Goal: Information Seeking & Learning: Learn about a topic

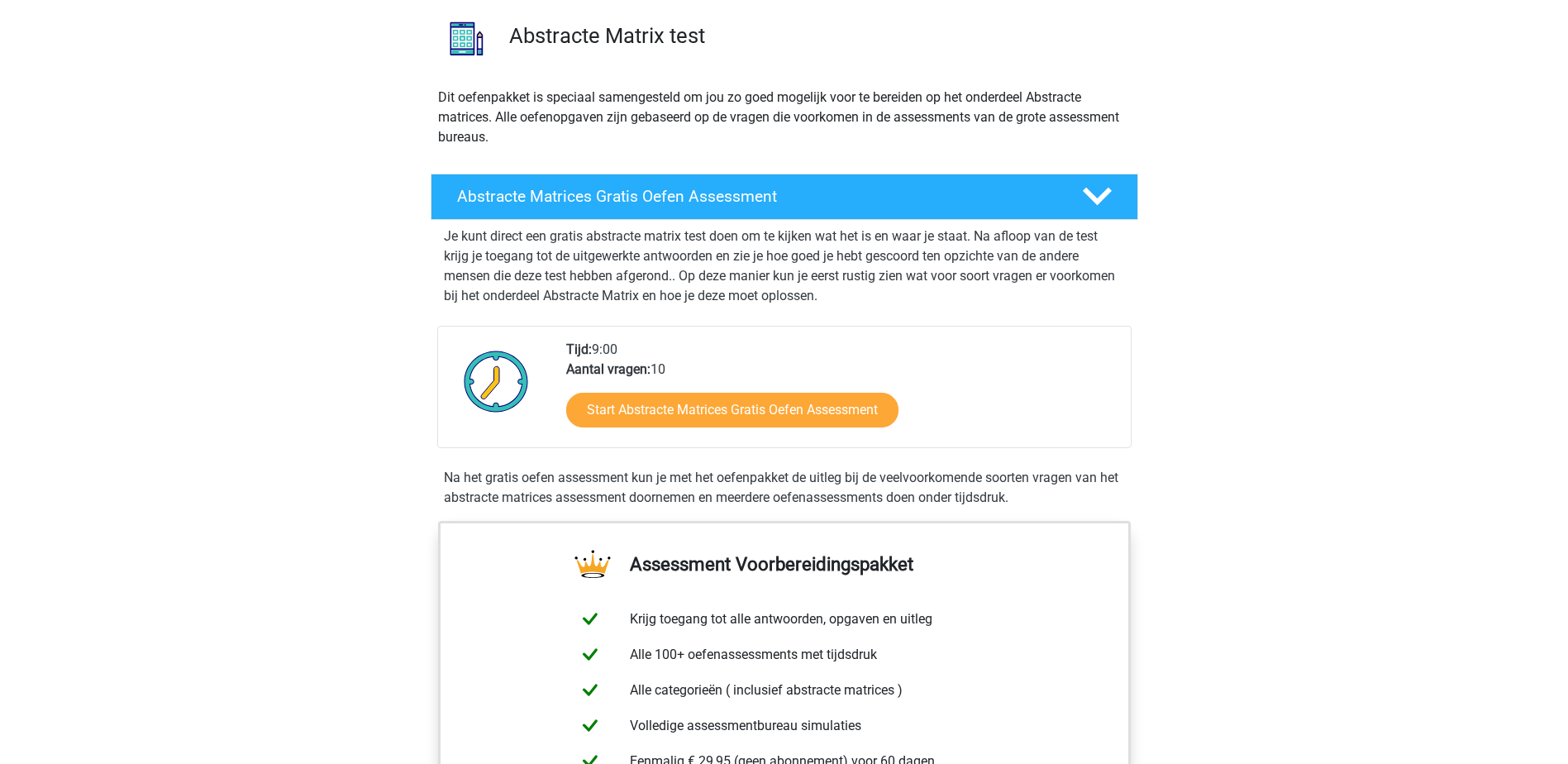
scroll to position [331, 0]
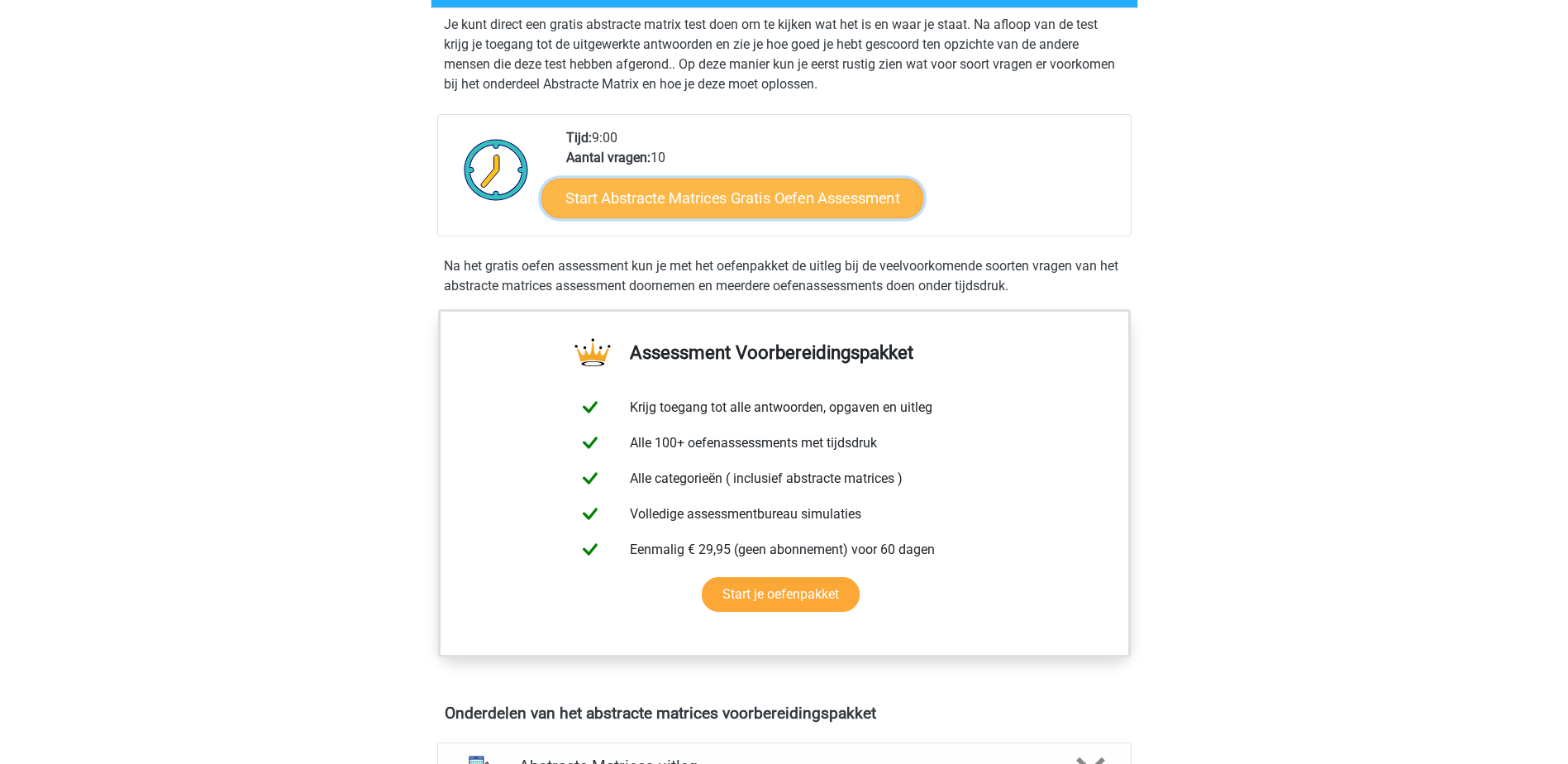
click at [780, 191] on link "Start Abstracte Matrices Gratis Oefen Assessment" at bounding box center [732, 197] width 382 height 39
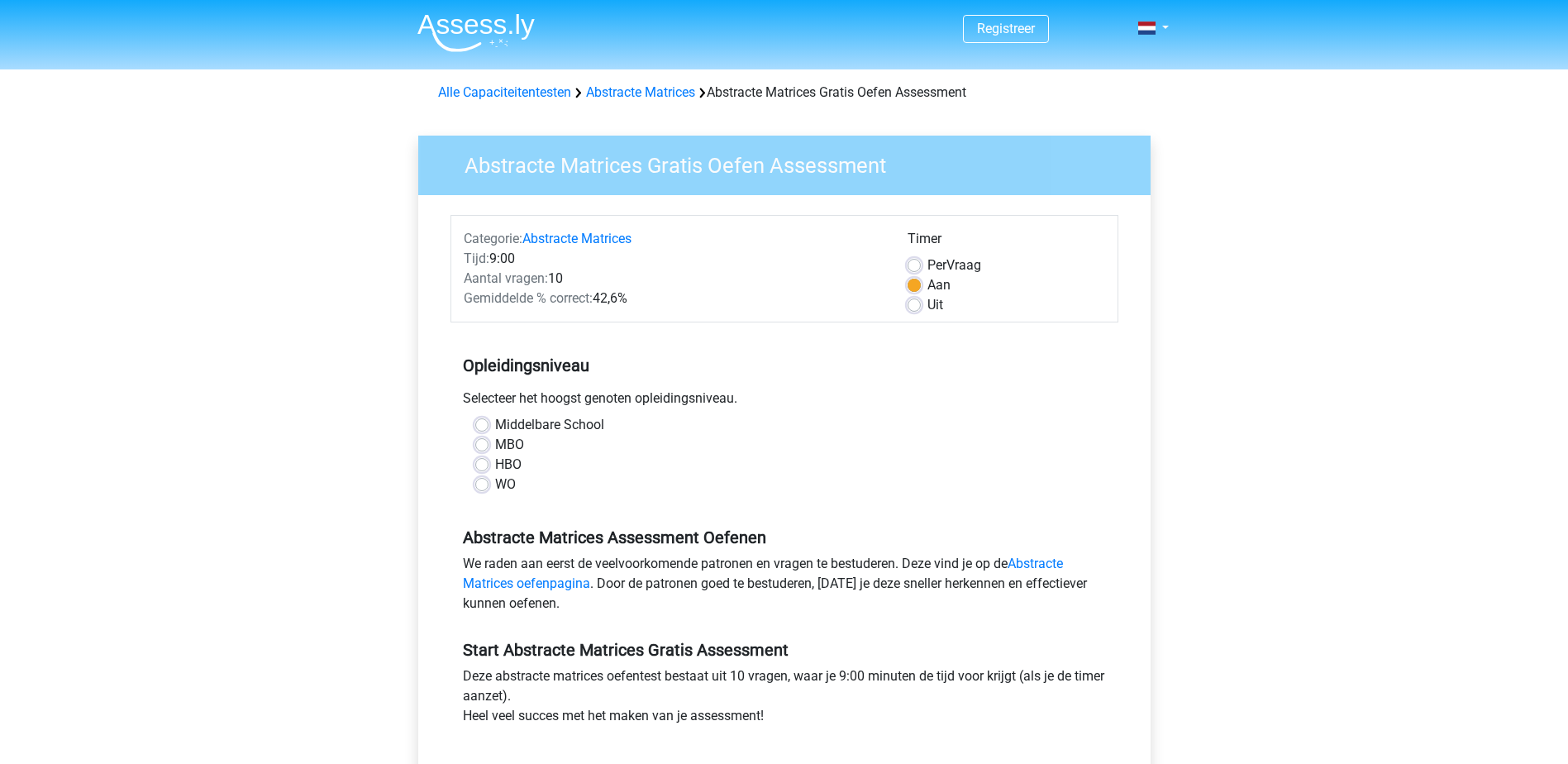
click at [491, 482] on div "WO" at bounding box center [785, 485] width 619 height 20
click at [495, 484] on label "WO" at bounding box center [505, 485] width 21 height 20
click at [485, 484] on input "WO" at bounding box center [482, 483] width 13 height 17
radio input "true"
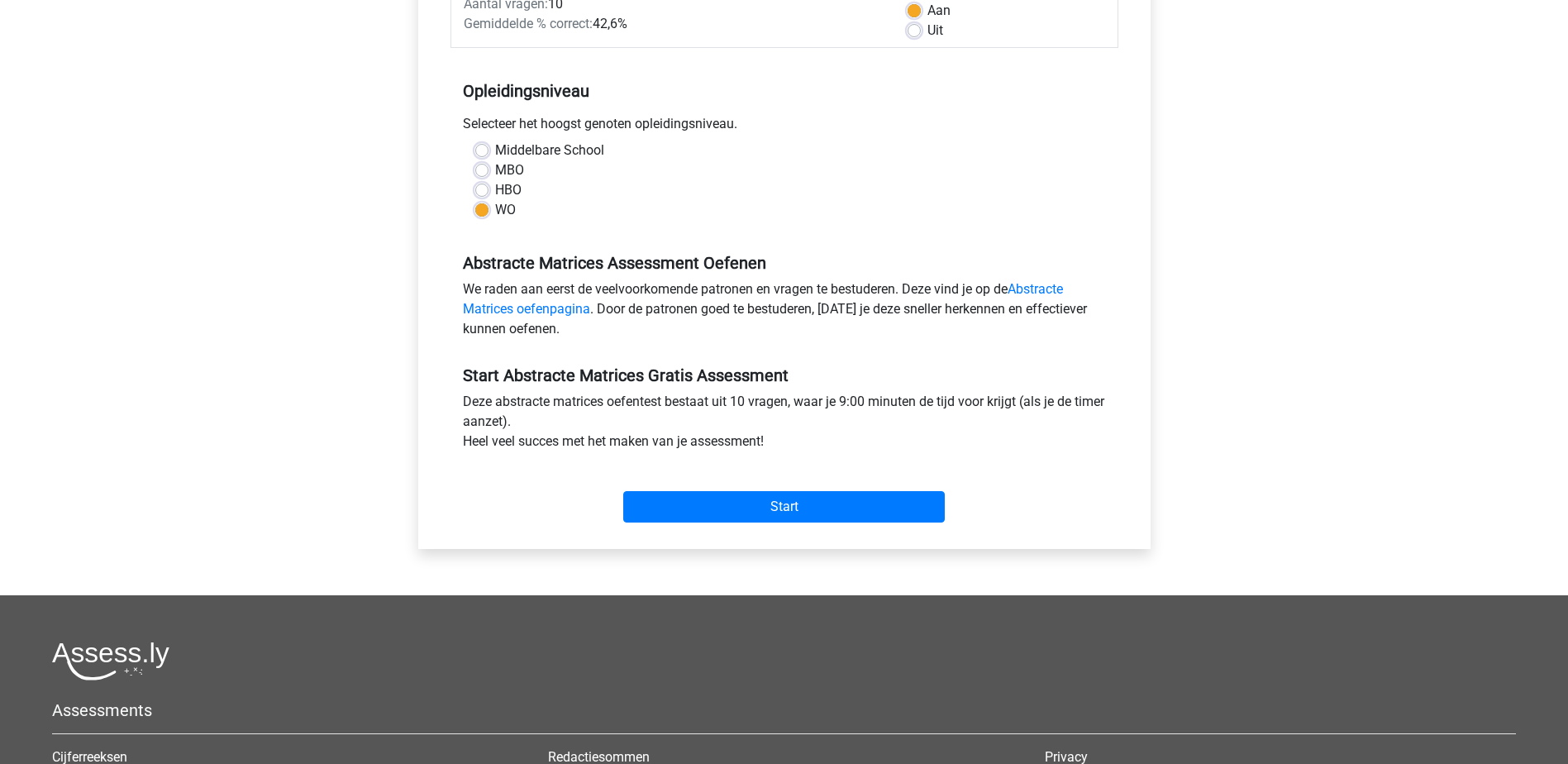
scroll to position [248, 0]
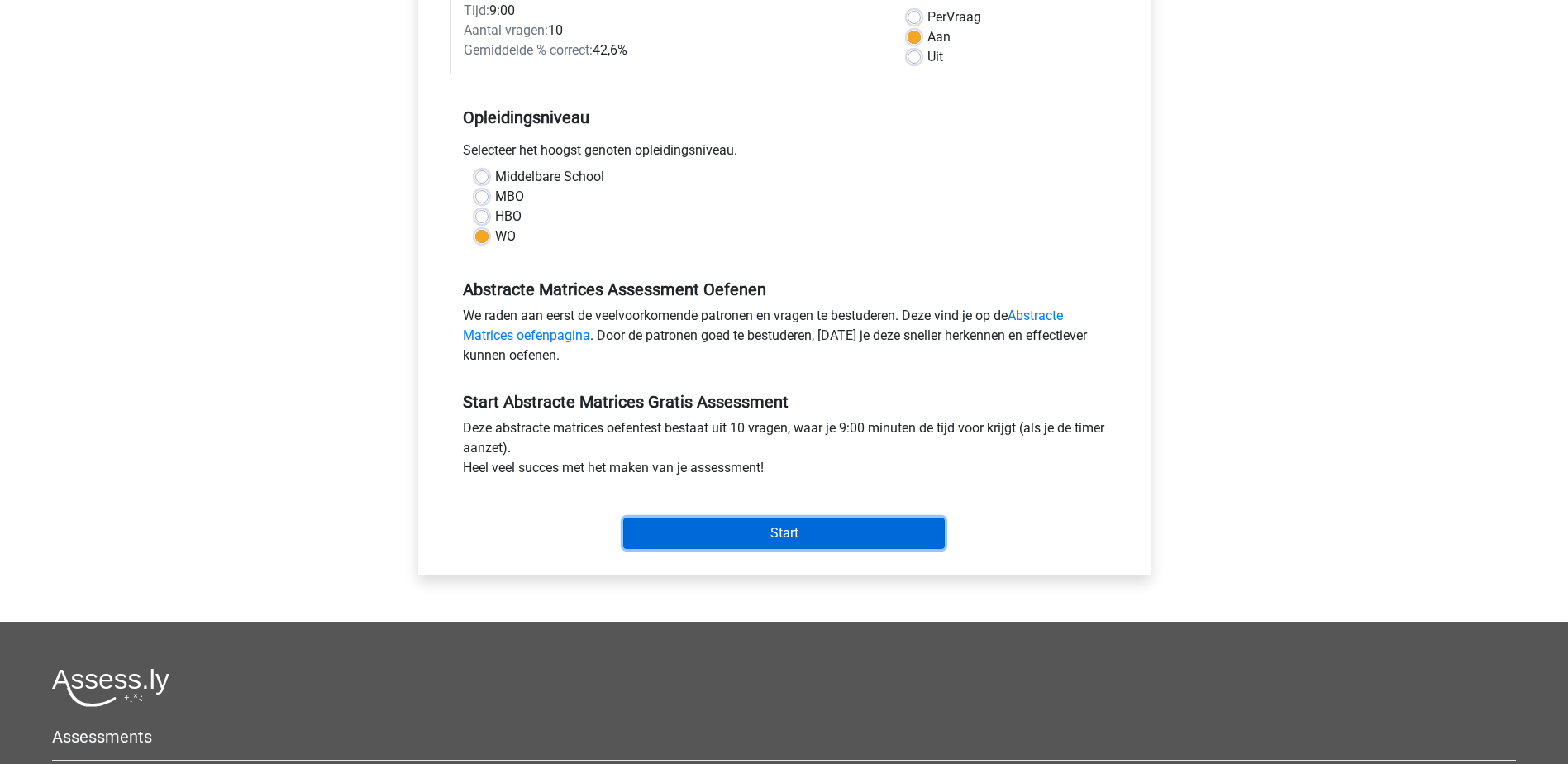
click at [779, 537] on input "Start" at bounding box center [784, 533] width 322 height 32
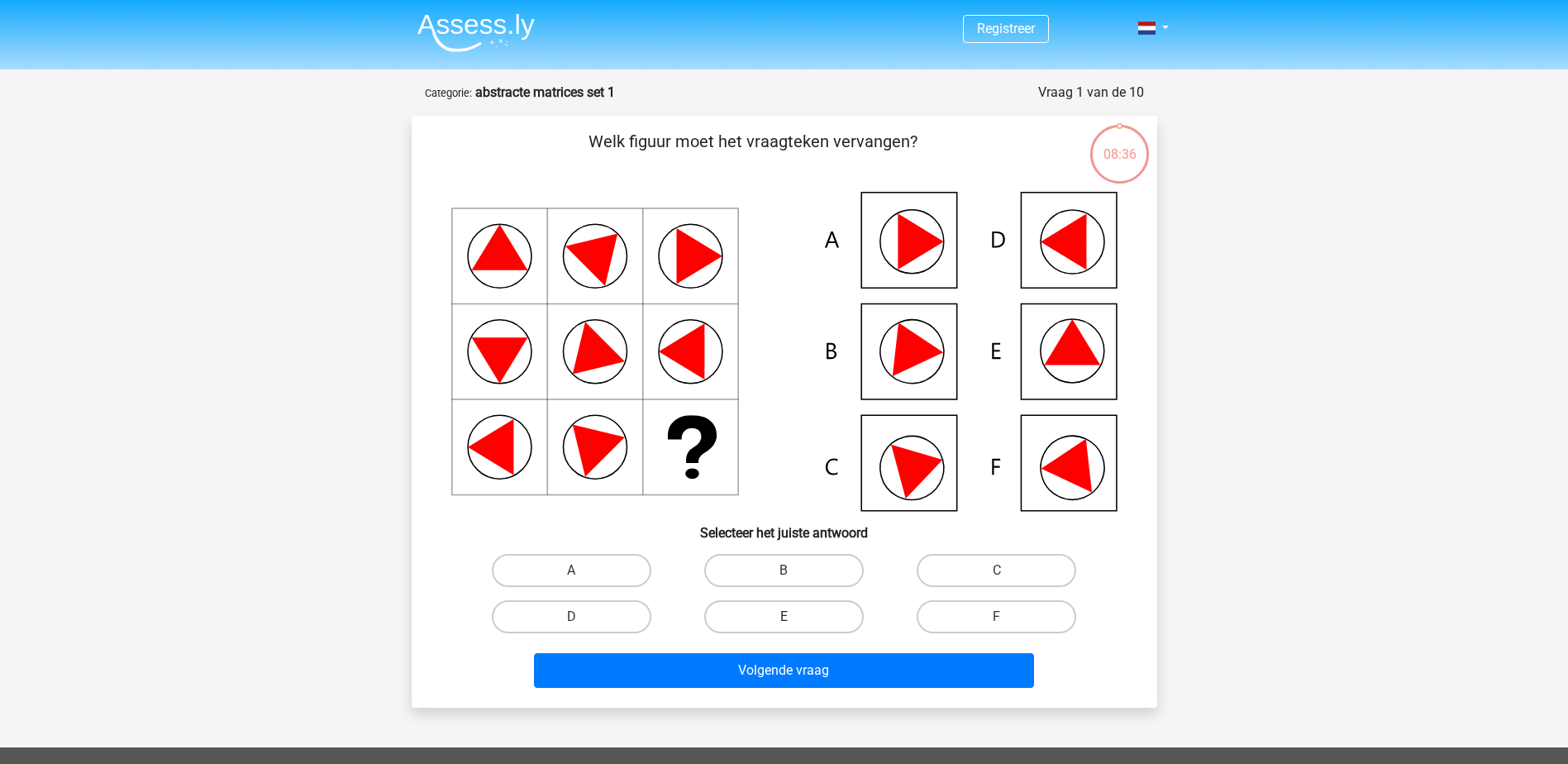
click at [800, 630] on label "E" at bounding box center [784, 617] width 160 height 33
click at [795, 628] on input "E" at bounding box center [789, 622] width 11 height 11
radio input "true"
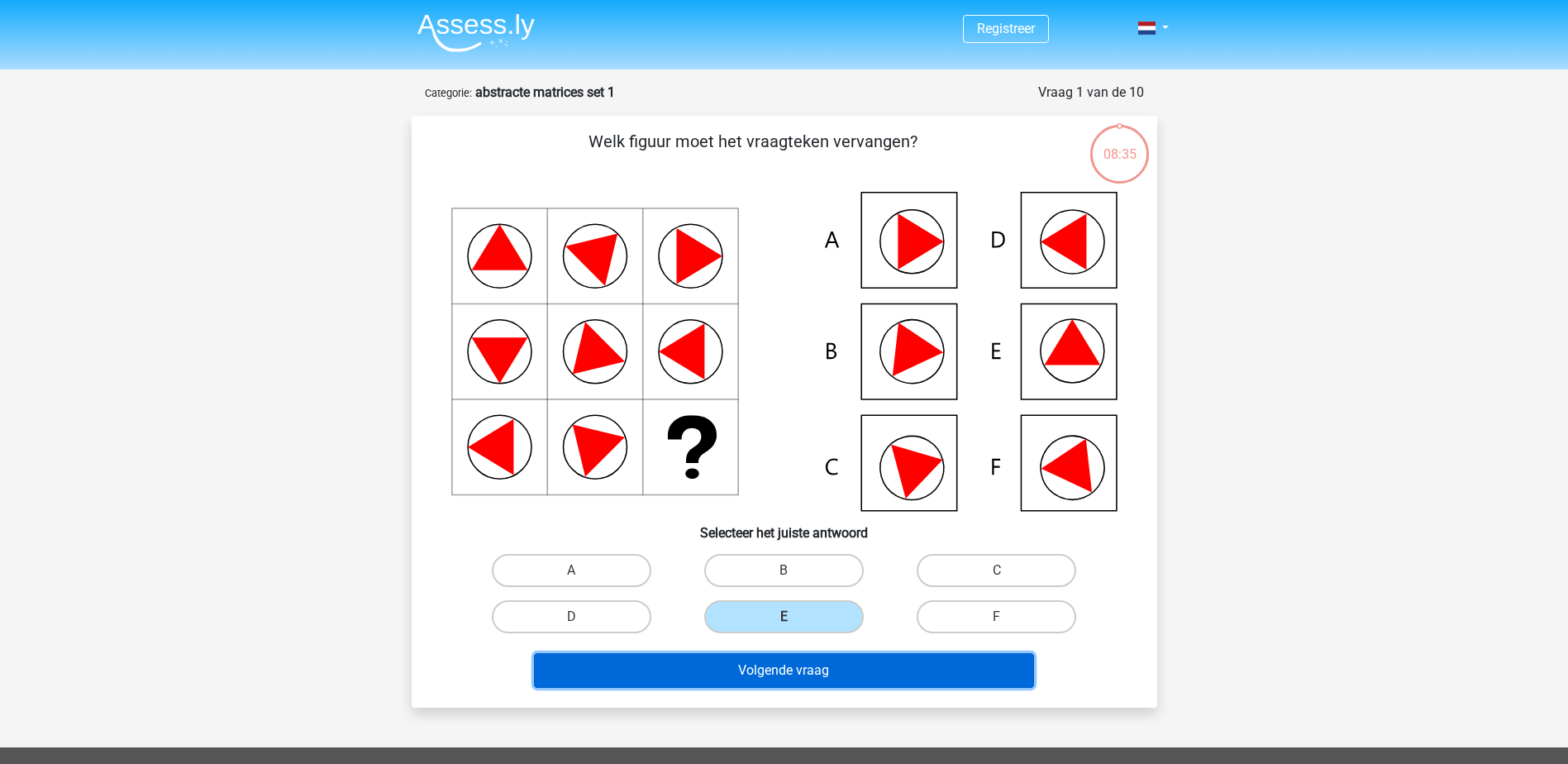
click at [794, 665] on button "Volgende vraag" at bounding box center [784, 670] width 500 height 35
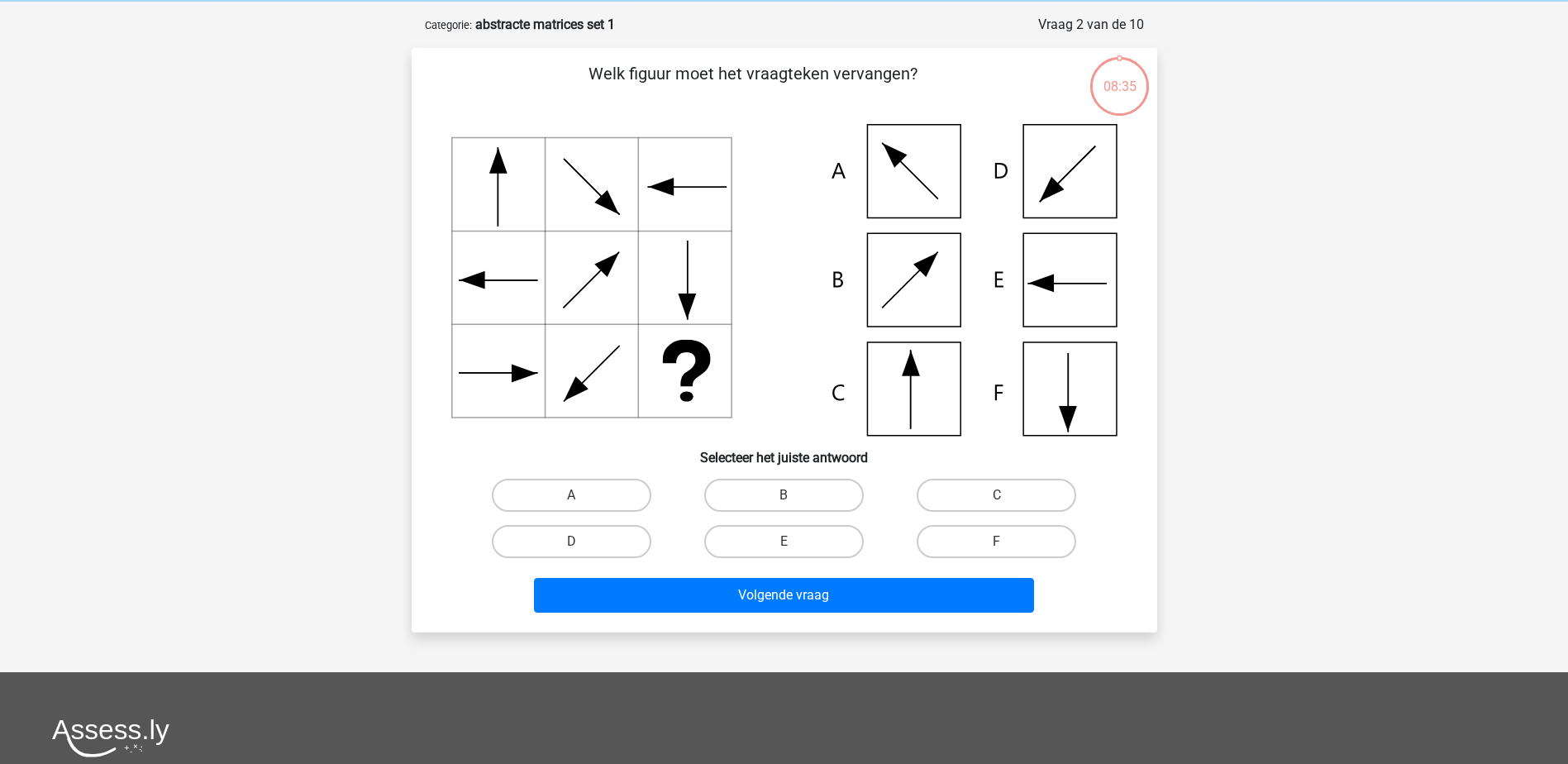
scroll to position [83, 0]
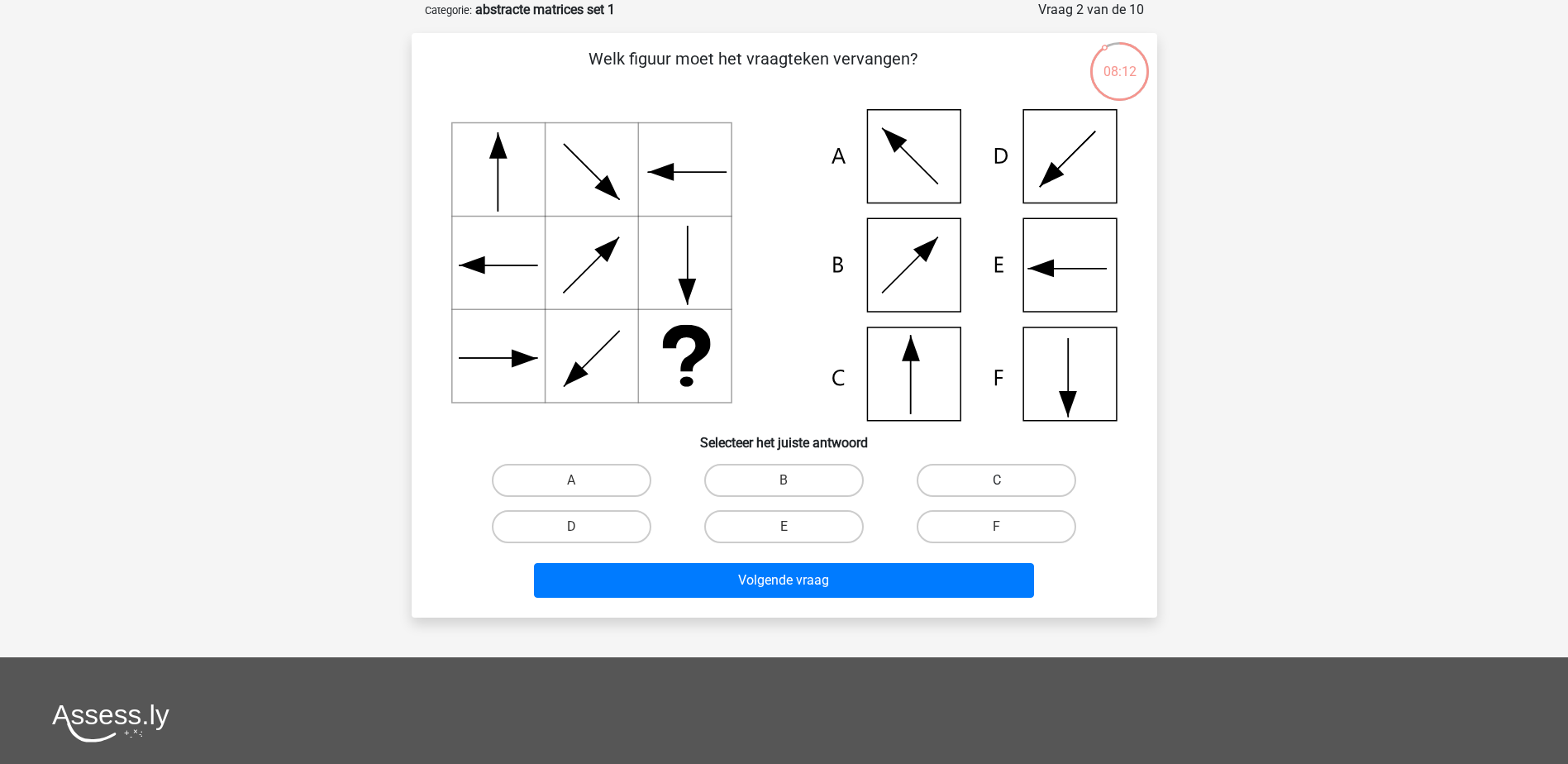
click at [971, 474] on label "C" at bounding box center [996, 481] width 160 height 33
click at [997, 481] on input "C" at bounding box center [1002, 486] width 11 height 11
radio input "true"
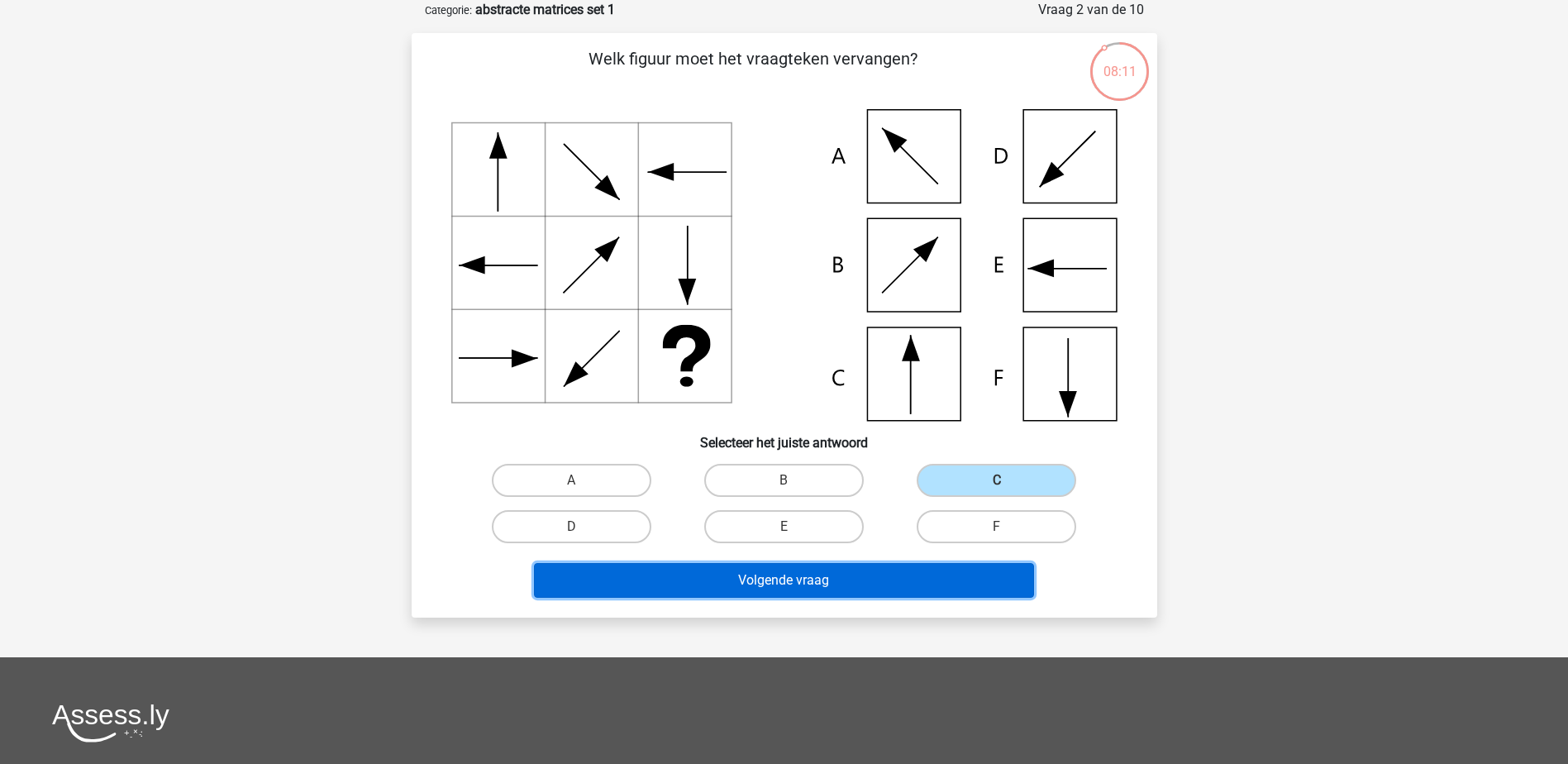
click at [876, 588] on button "Volgende vraag" at bounding box center [784, 581] width 500 height 35
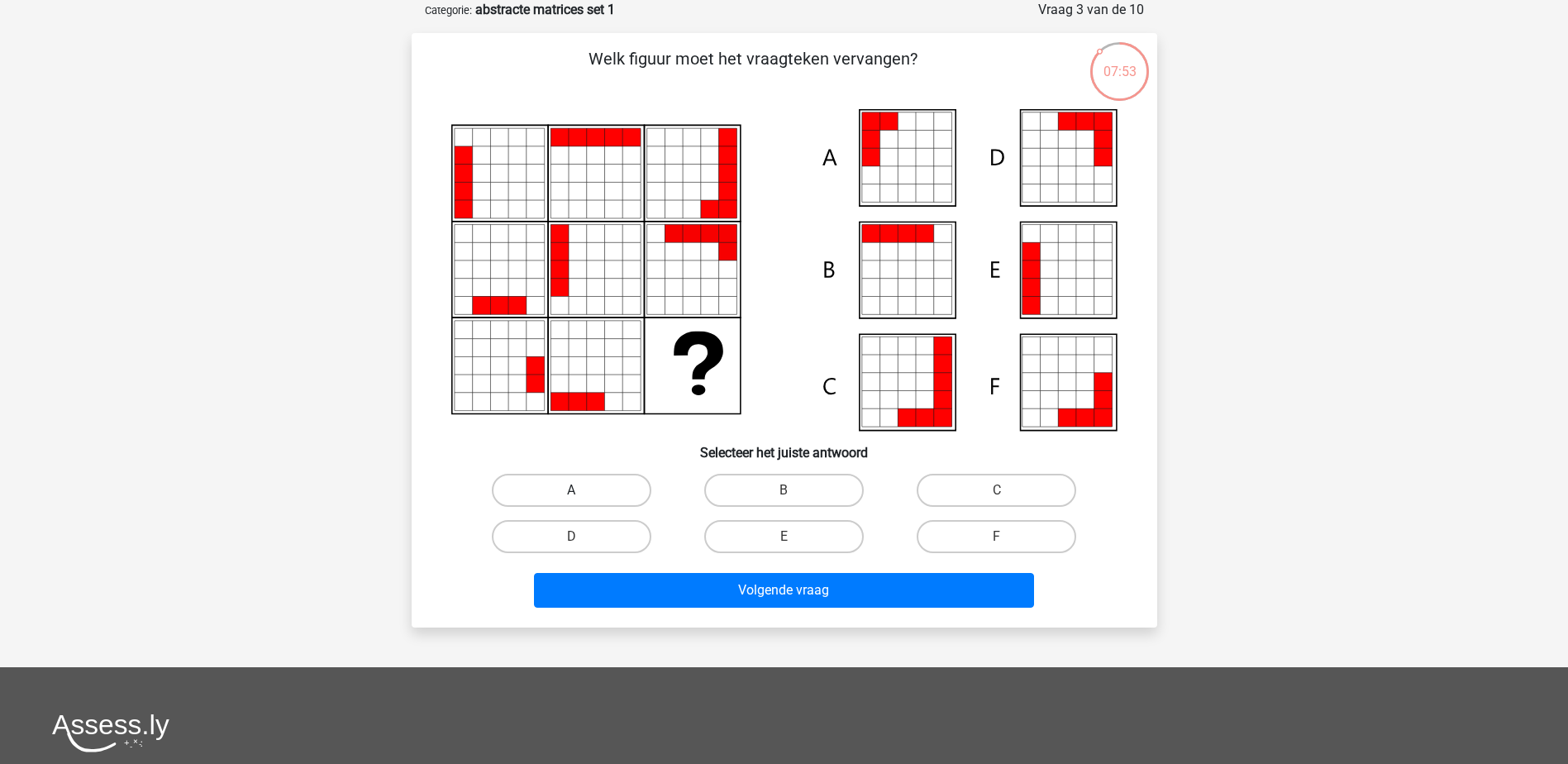
click at [571, 487] on label "A" at bounding box center [572, 491] width 160 height 33
click at [571, 491] on input "A" at bounding box center [576, 496] width 11 height 11
radio input "true"
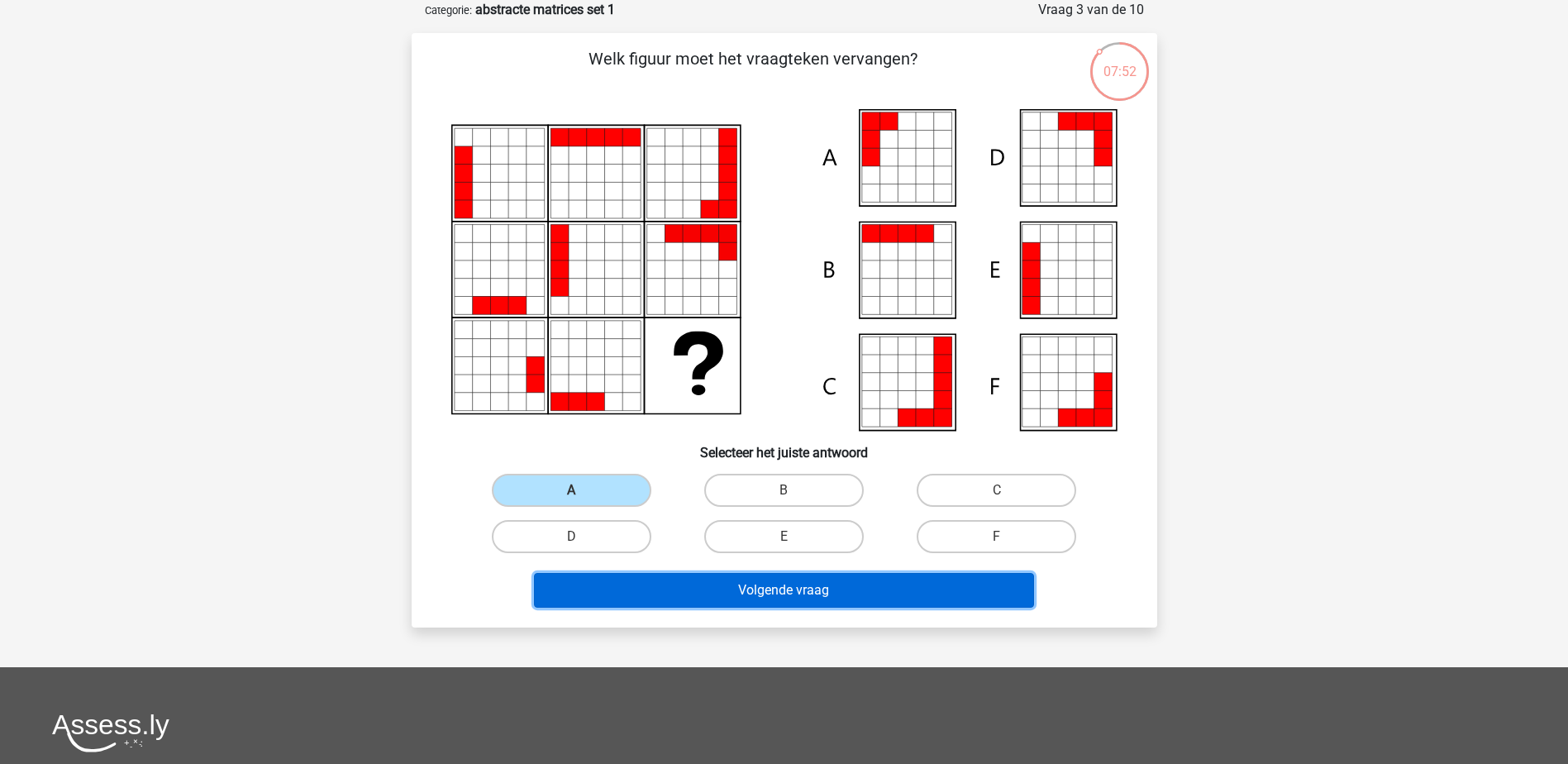
click at [724, 590] on button "Volgende vraag" at bounding box center [784, 590] width 500 height 35
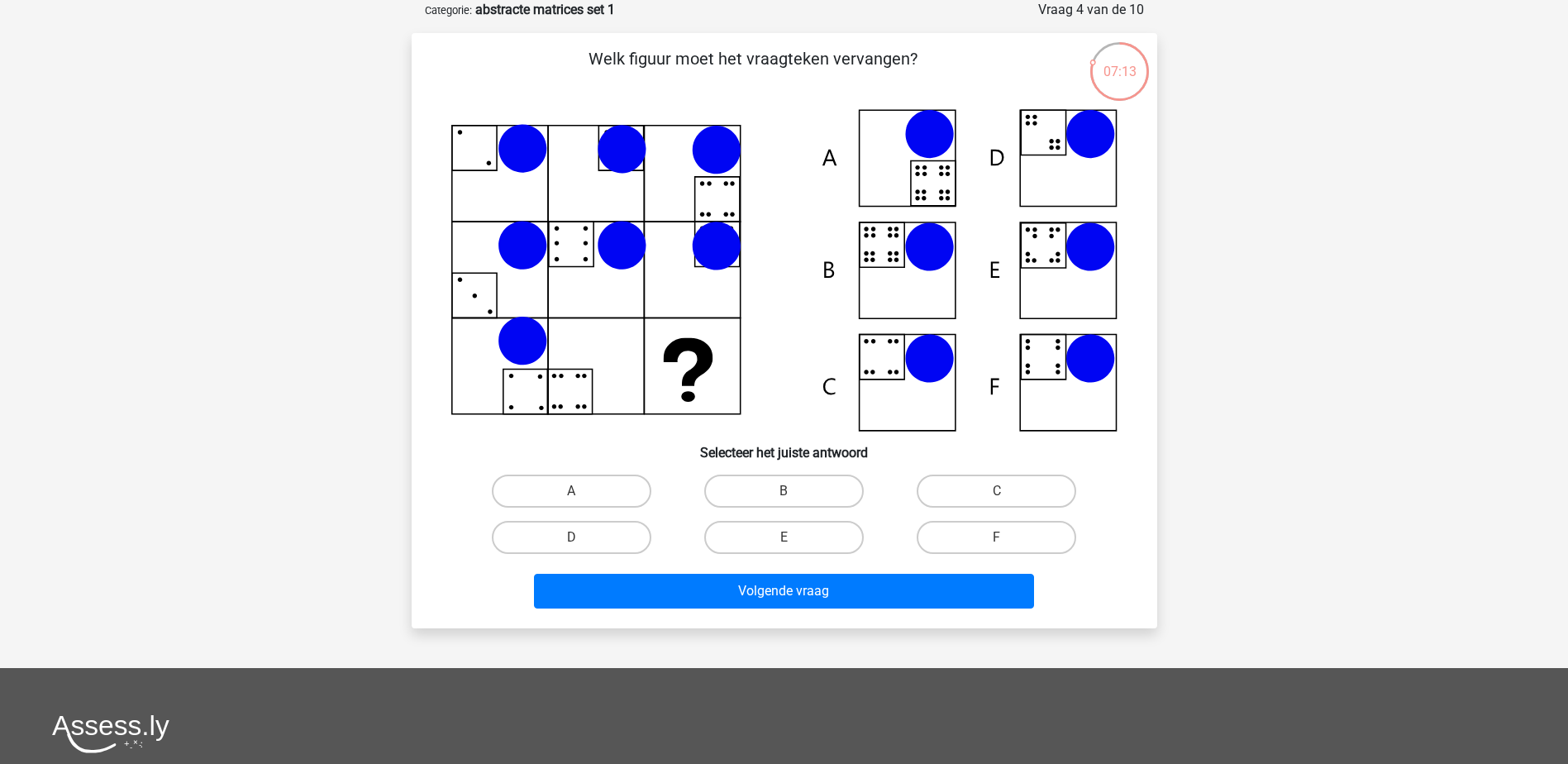
click at [919, 247] on icon at bounding box center [929, 247] width 49 height 49
click at [819, 501] on label "B" at bounding box center [784, 492] width 160 height 33
click at [795, 501] on input "B" at bounding box center [789, 497] width 11 height 11
radio input "true"
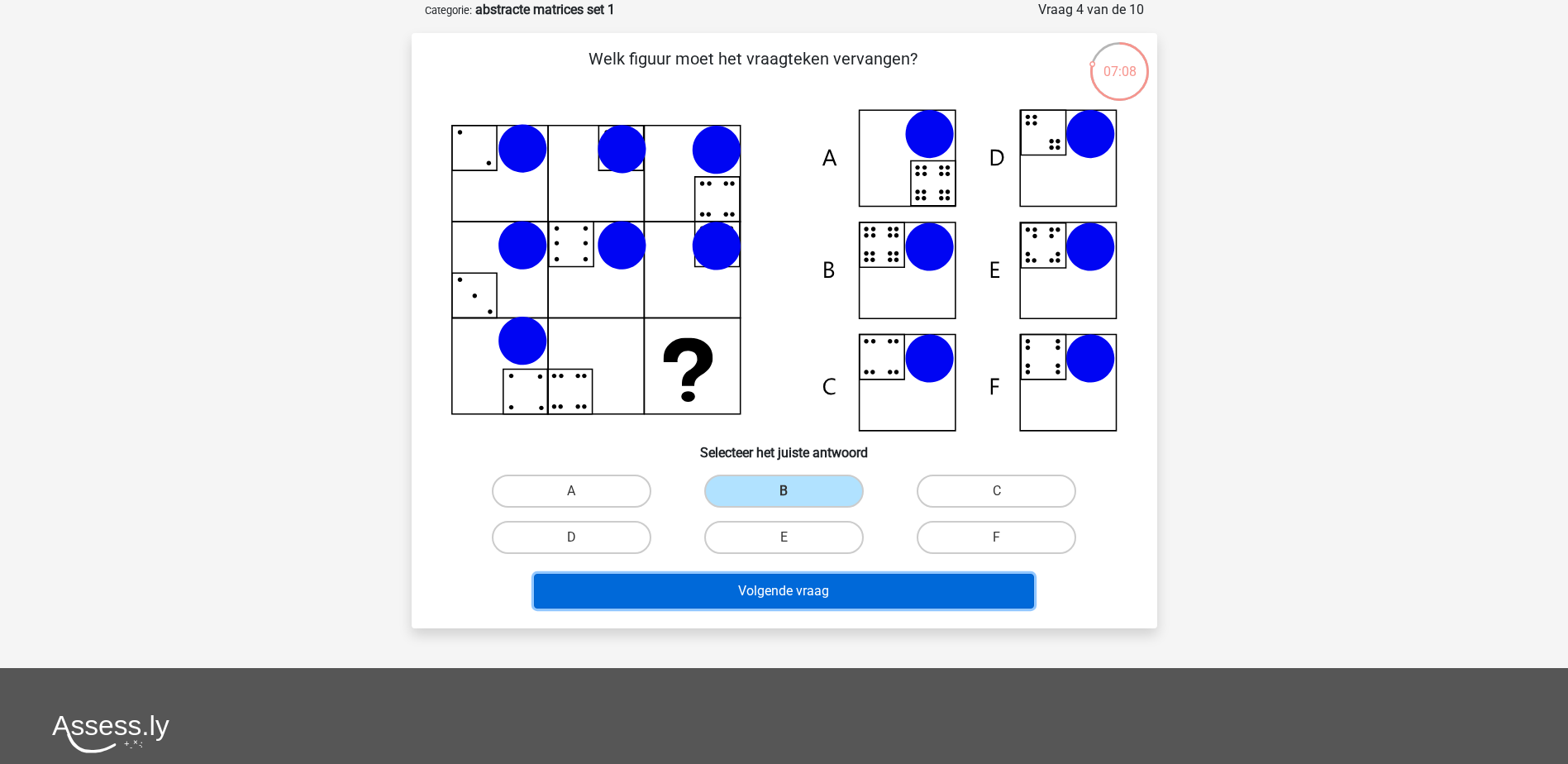
click at [802, 602] on button "Volgende vraag" at bounding box center [784, 591] width 500 height 35
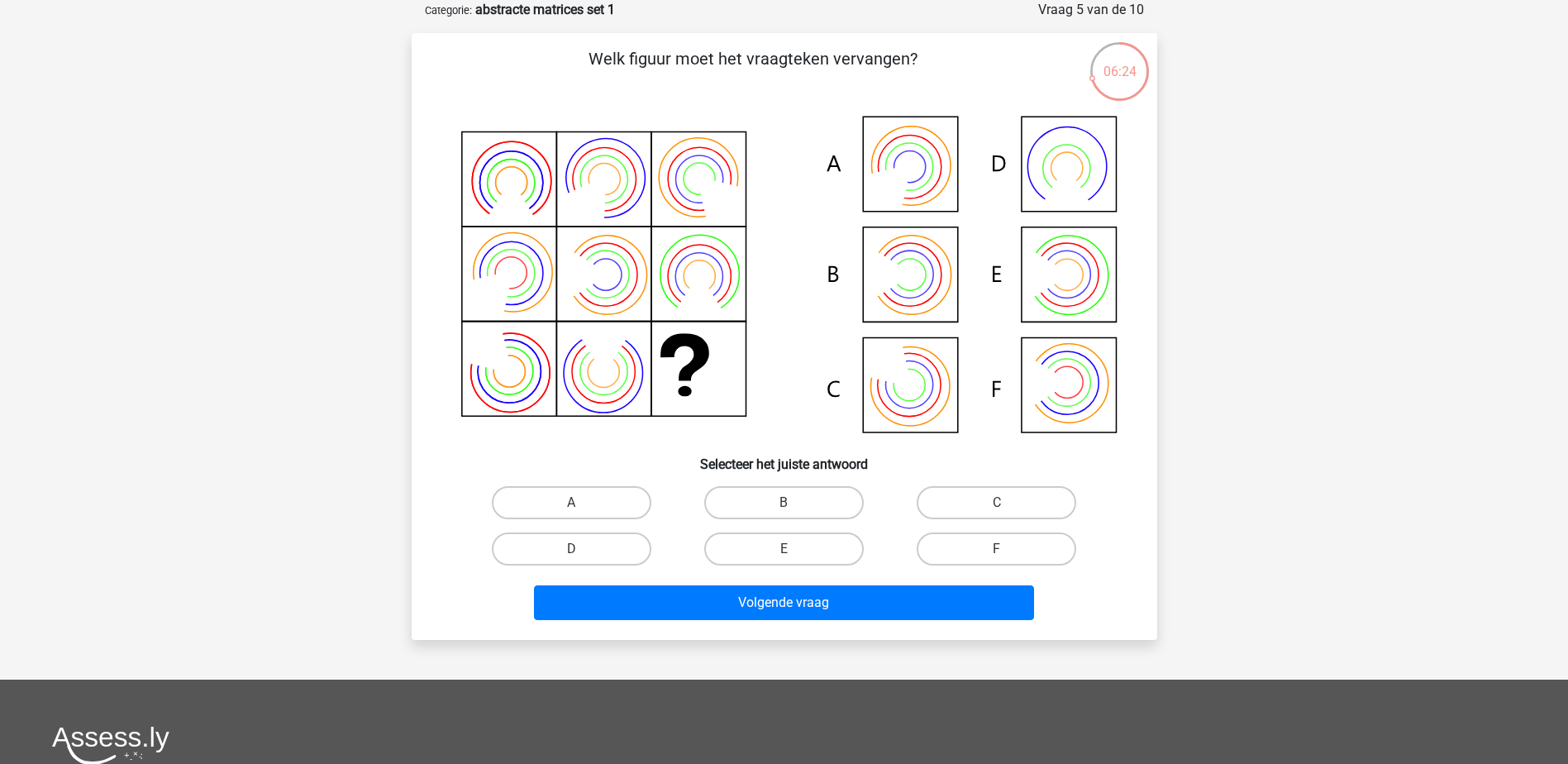
click at [929, 280] on icon at bounding box center [784, 277] width 666 height 334
click at [781, 490] on label "B" at bounding box center [784, 503] width 160 height 33
click at [784, 502] on input "B" at bounding box center [789, 507] width 11 height 11
radio input "true"
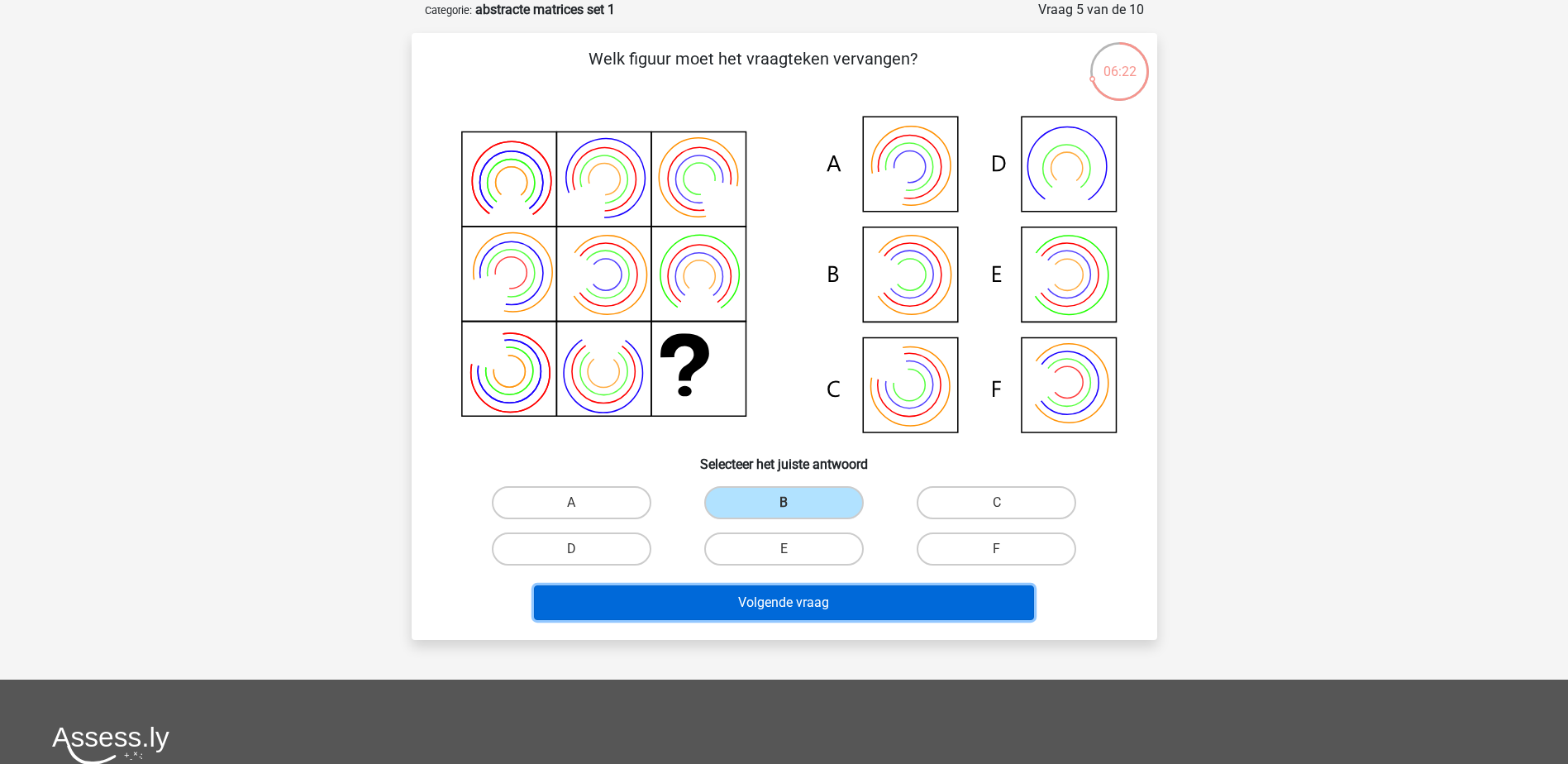
click at [787, 612] on button "Volgende vraag" at bounding box center [784, 603] width 500 height 35
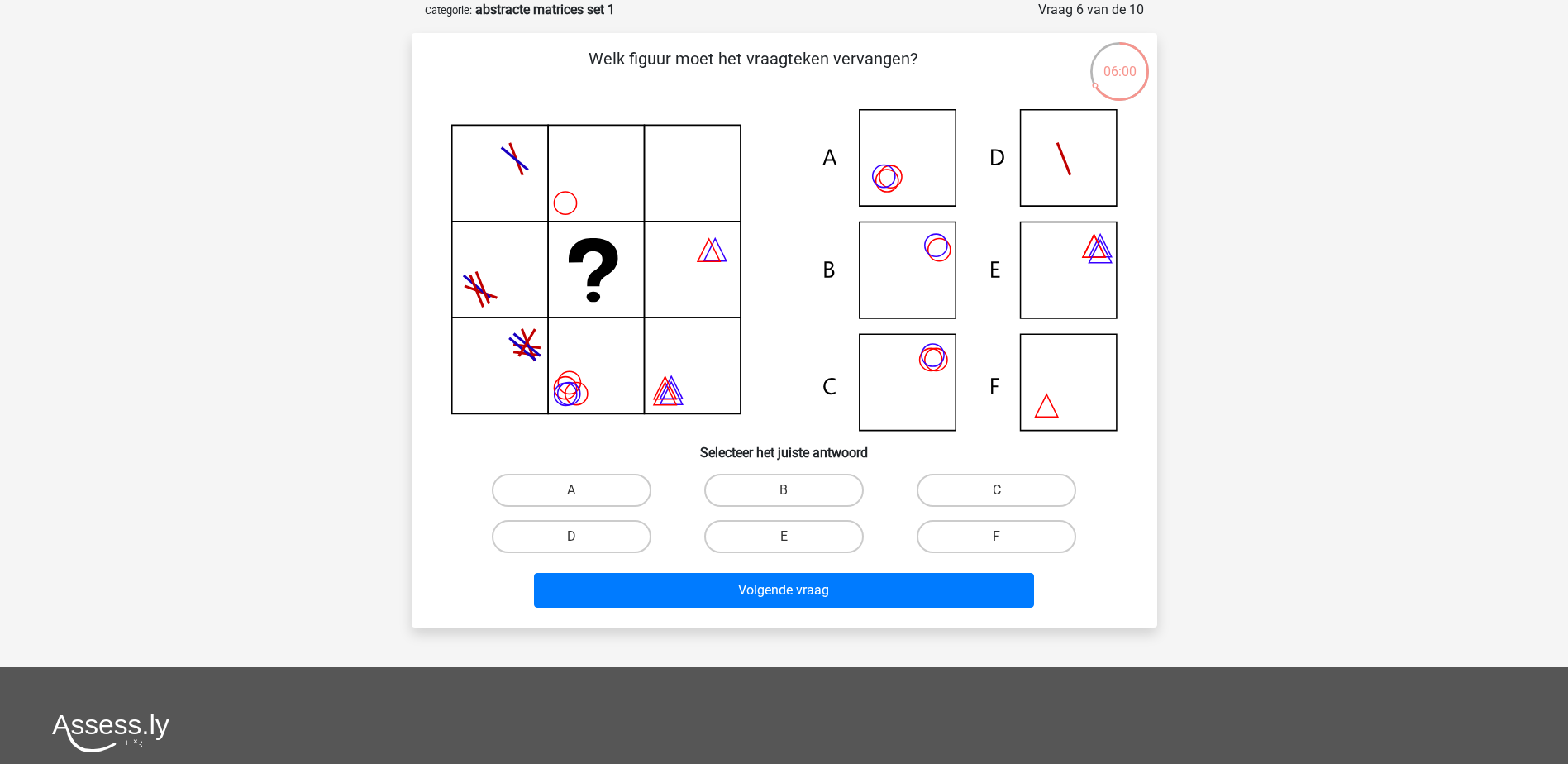
click at [873, 172] on icon at bounding box center [883, 176] width 23 height 23
drag, startPoint x: 921, startPoint y: 357, endPoint x: 744, endPoint y: 533, distance: 249.6
click at [919, 359] on icon at bounding box center [784, 270] width 666 height 322
click at [942, 486] on label "C" at bounding box center [996, 491] width 160 height 33
click at [997, 491] on input "C" at bounding box center [1002, 496] width 11 height 11
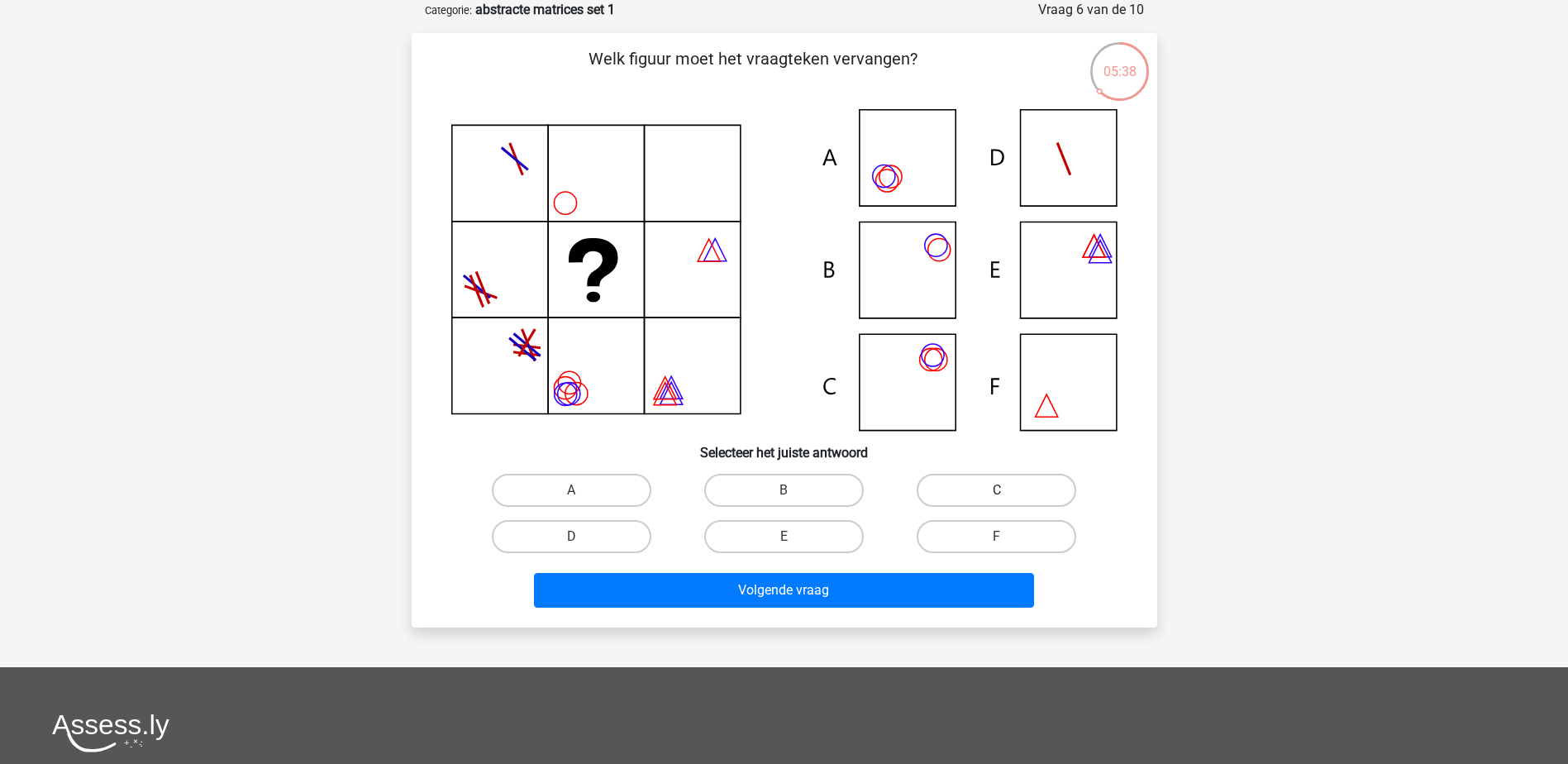
radio input "true"
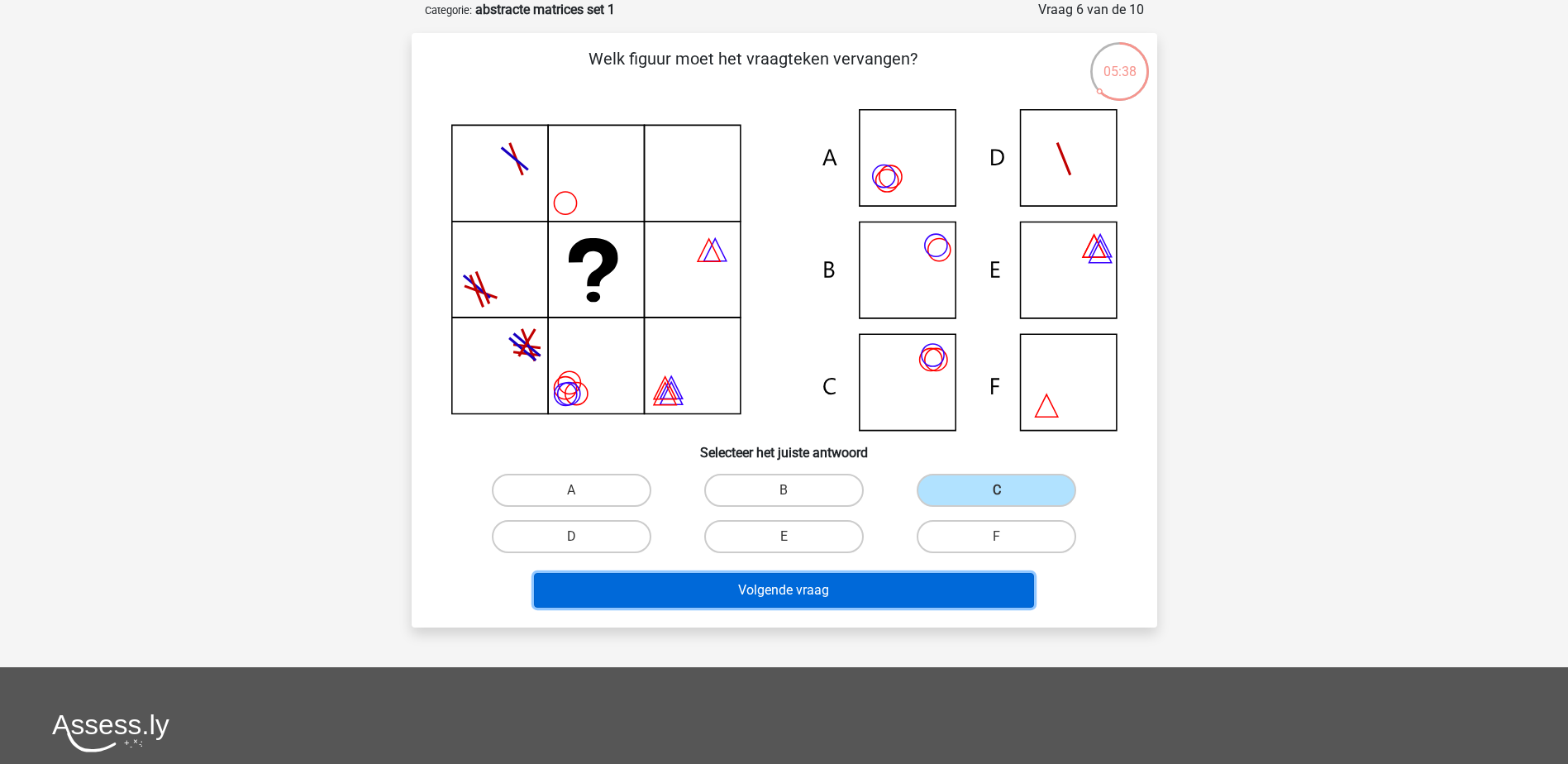
click at [832, 591] on button "Volgende vraag" at bounding box center [784, 590] width 500 height 35
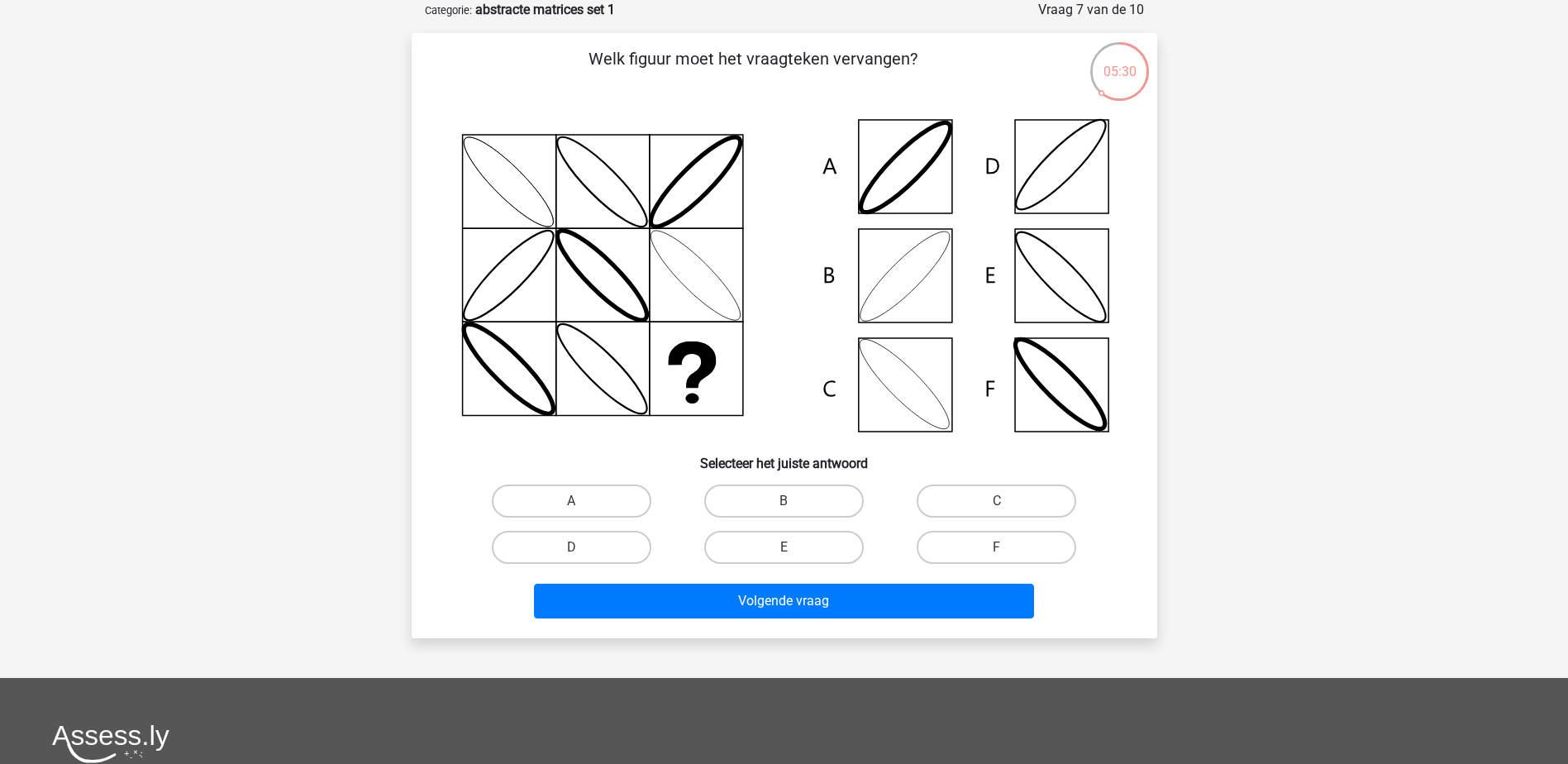
click at [877, 280] on icon at bounding box center [784, 276] width 666 height 334
click at [761, 503] on label "B" at bounding box center [784, 502] width 160 height 33
click at [784, 503] on input "B" at bounding box center [789, 506] width 11 height 11
radio input "true"
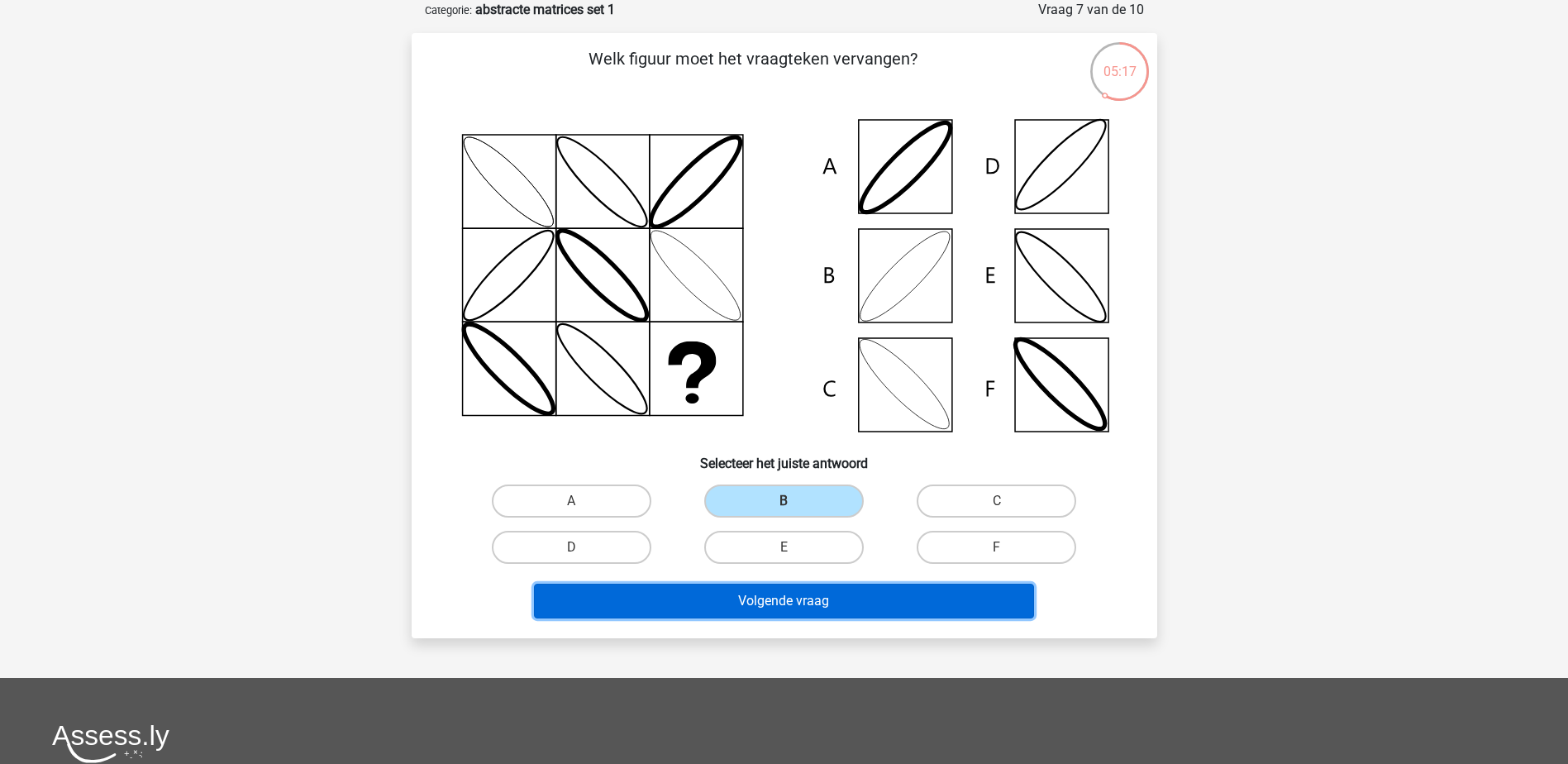
click at [796, 604] on button "Volgende vraag" at bounding box center [784, 601] width 500 height 35
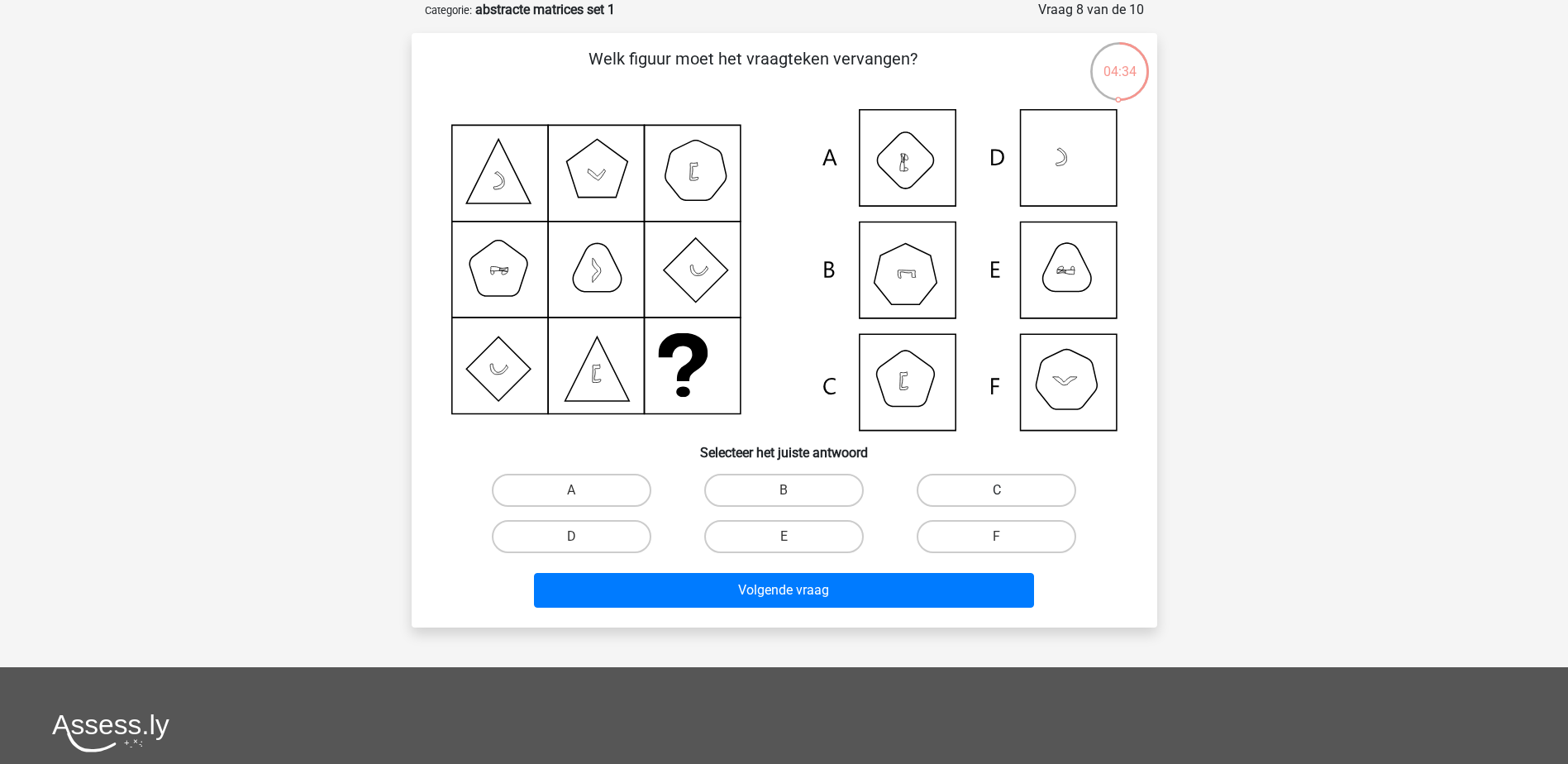
click at [965, 475] on div "C" at bounding box center [996, 490] width 212 height 46
click at [962, 480] on label "C" at bounding box center [996, 491] width 160 height 33
click at [997, 491] on input "C" at bounding box center [1002, 496] width 11 height 11
radio input "true"
click at [996, 535] on label "F" at bounding box center [996, 537] width 160 height 33
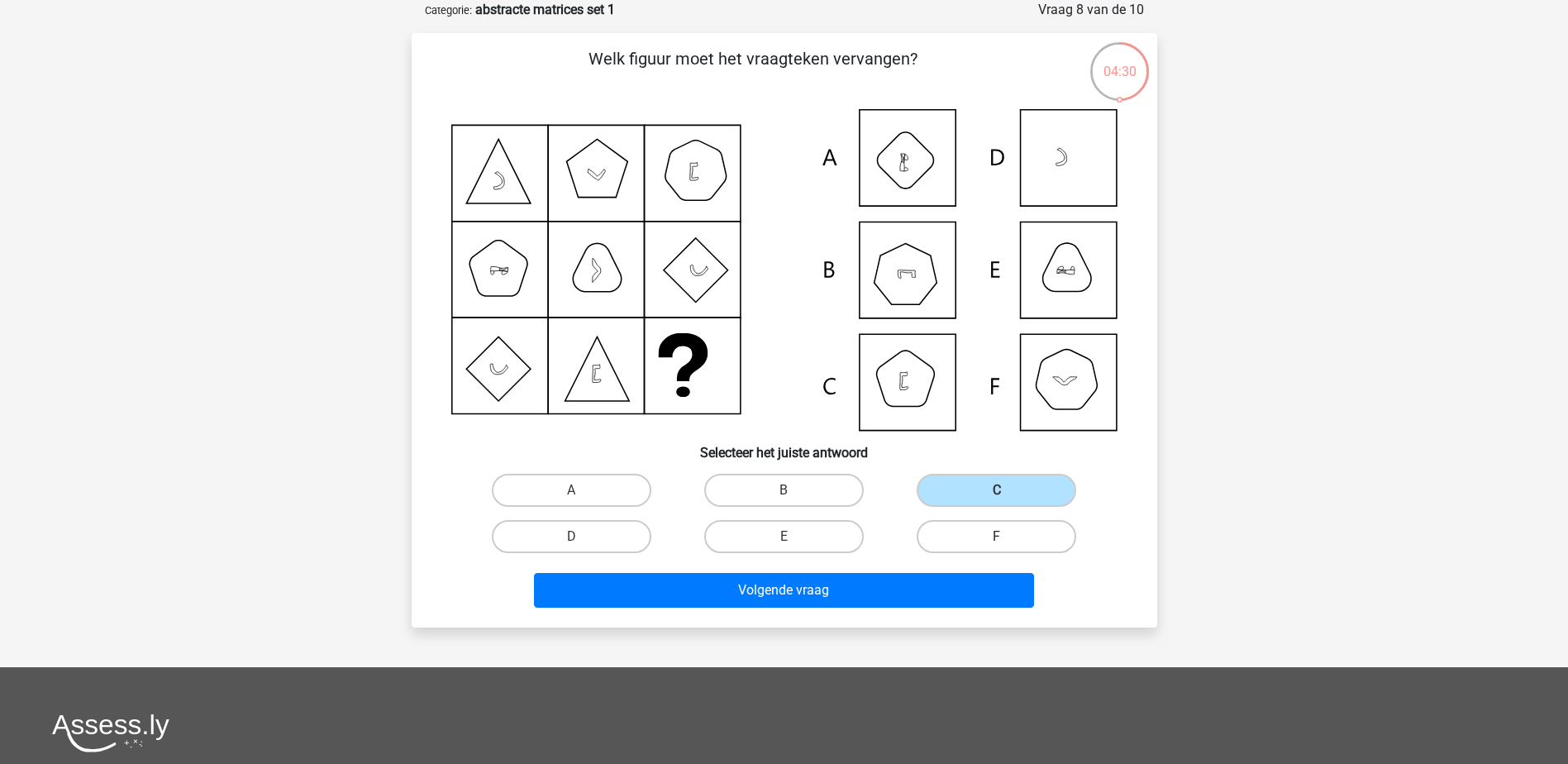
click at [997, 537] on input "F" at bounding box center [1002, 542] width 11 height 11
radio input "true"
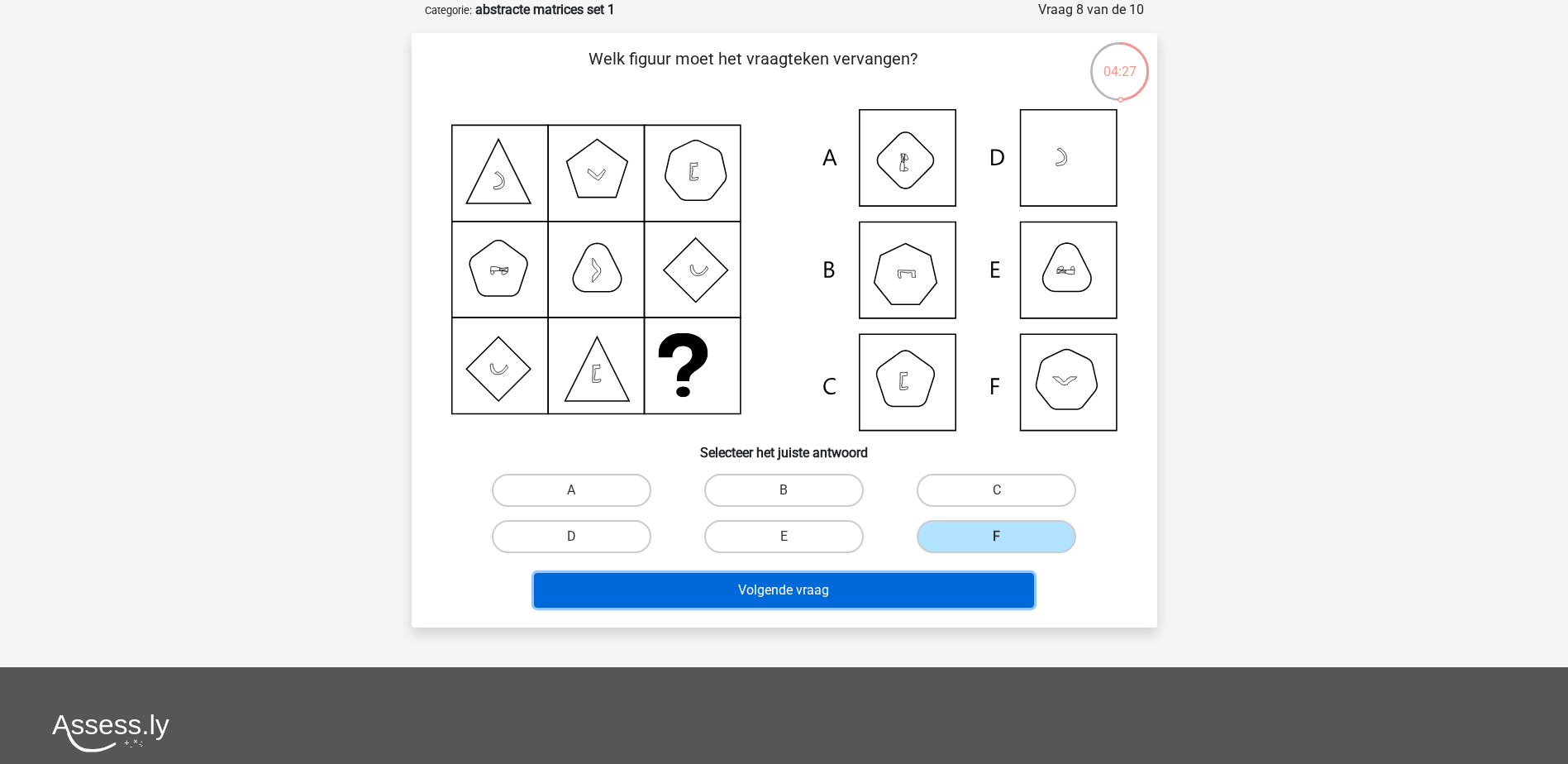
click at [825, 583] on button "Volgende vraag" at bounding box center [784, 590] width 500 height 35
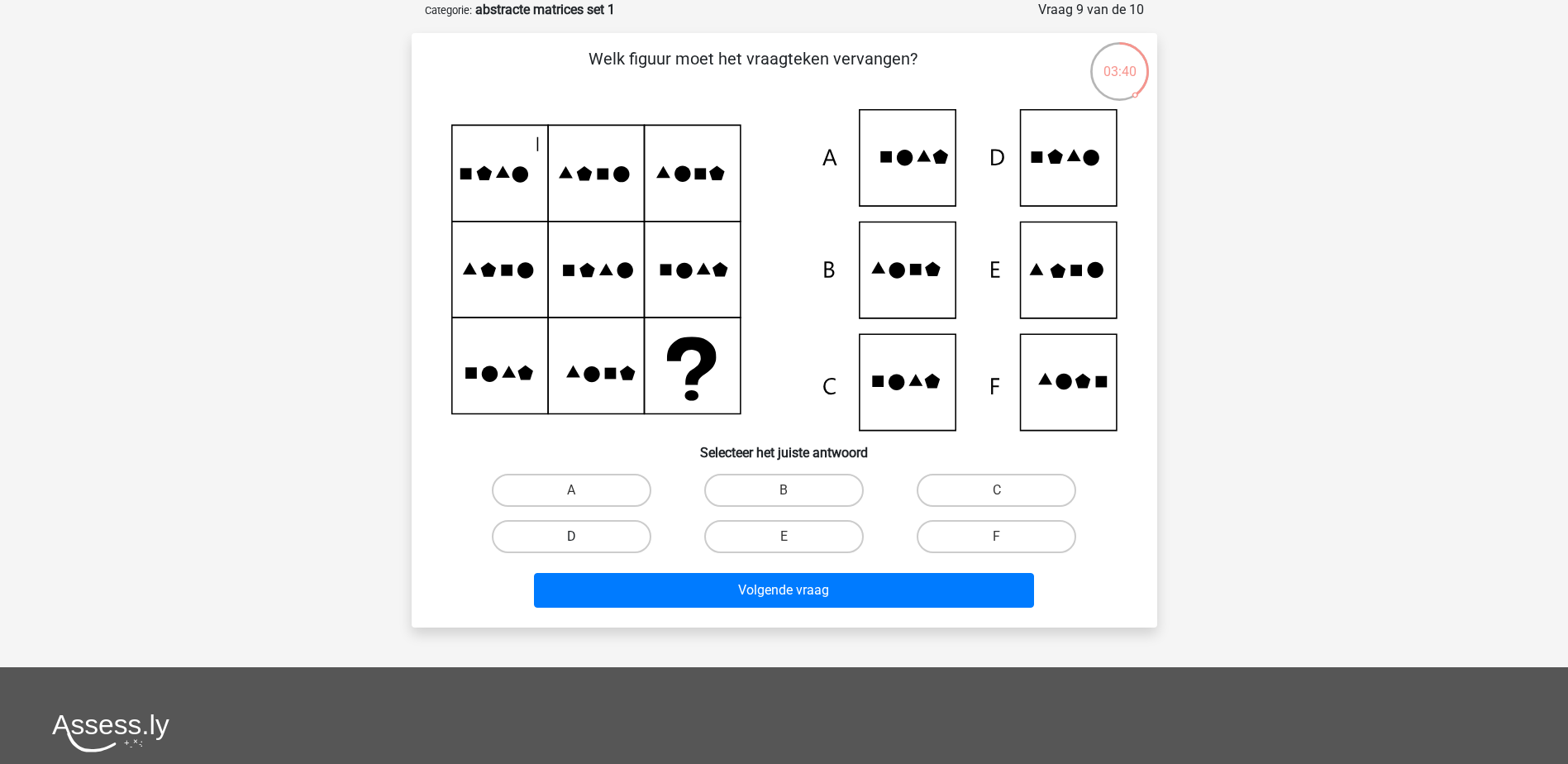
click at [587, 537] on label "D" at bounding box center [572, 537] width 160 height 33
click at [582, 537] on input "D" at bounding box center [576, 542] width 11 height 11
radio input "true"
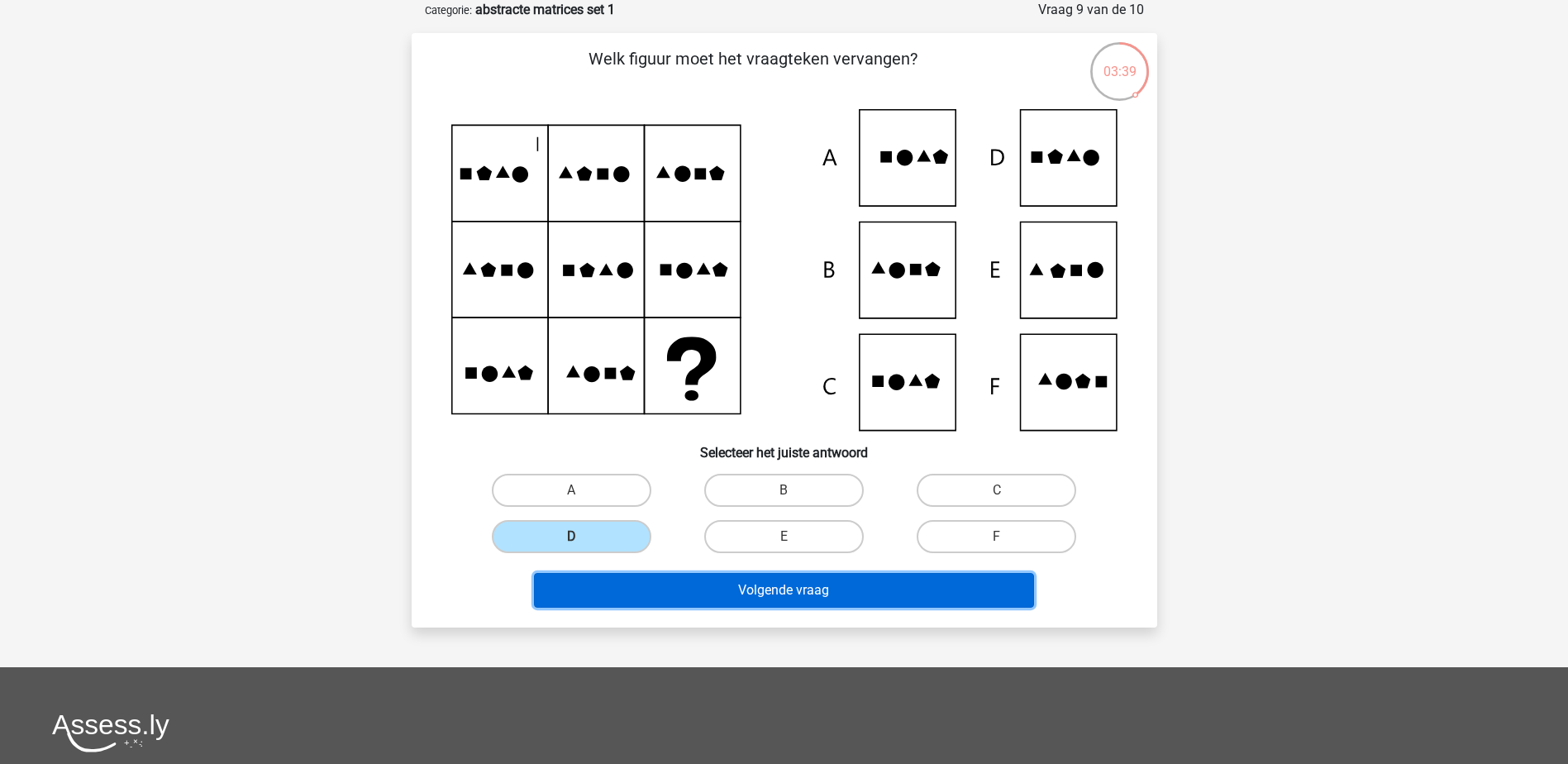
click at [646, 589] on button "Volgende vraag" at bounding box center [784, 590] width 500 height 35
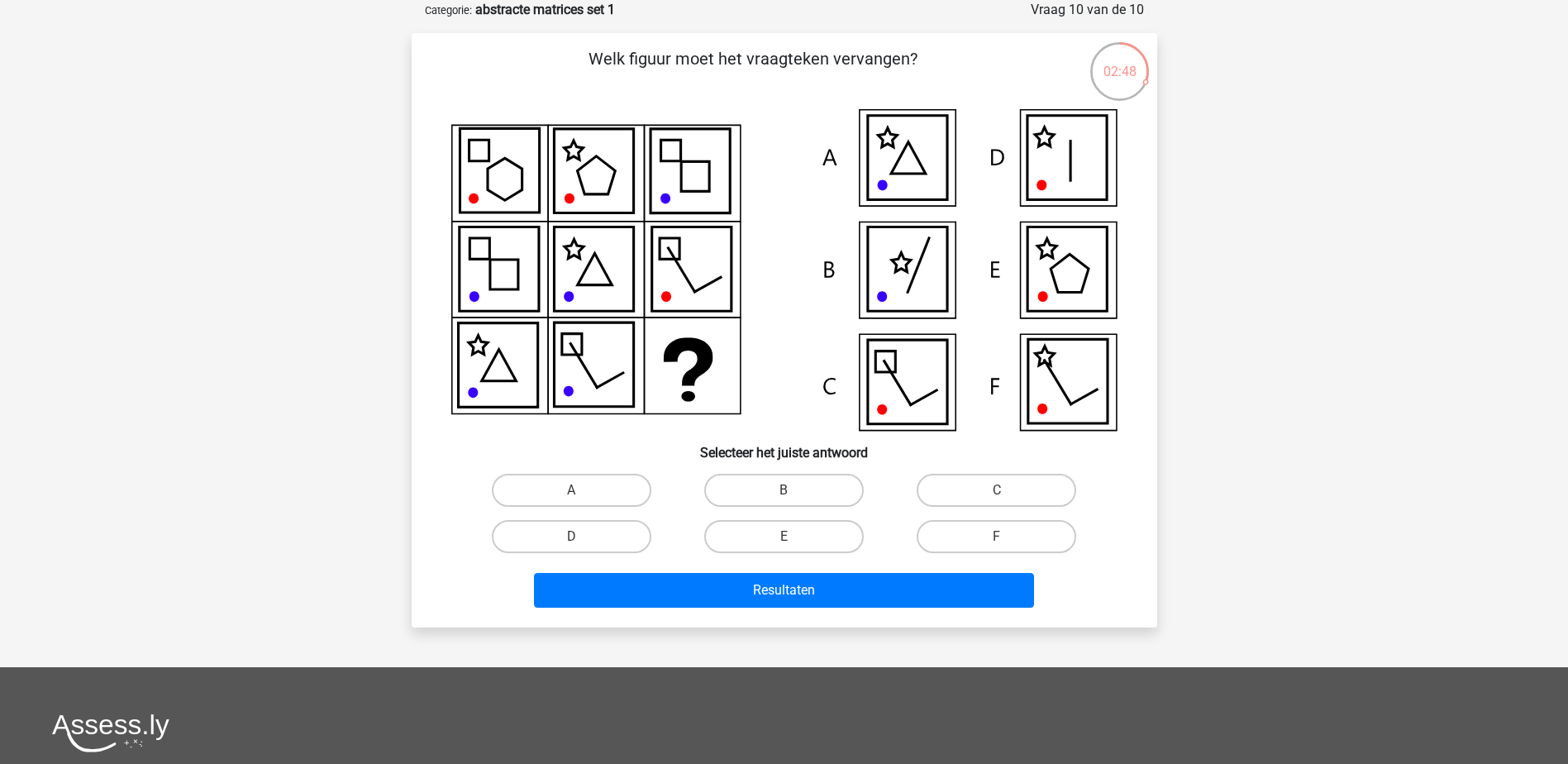
click at [708, 374] on icon at bounding box center [784, 270] width 666 height 322
click at [1068, 169] on icon at bounding box center [1067, 157] width 79 height 84
click at [589, 532] on label "D" at bounding box center [572, 537] width 160 height 33
click at [582, 537] on input "D" at bounding box center [576, 542] width 11 height 11
radio input "true"
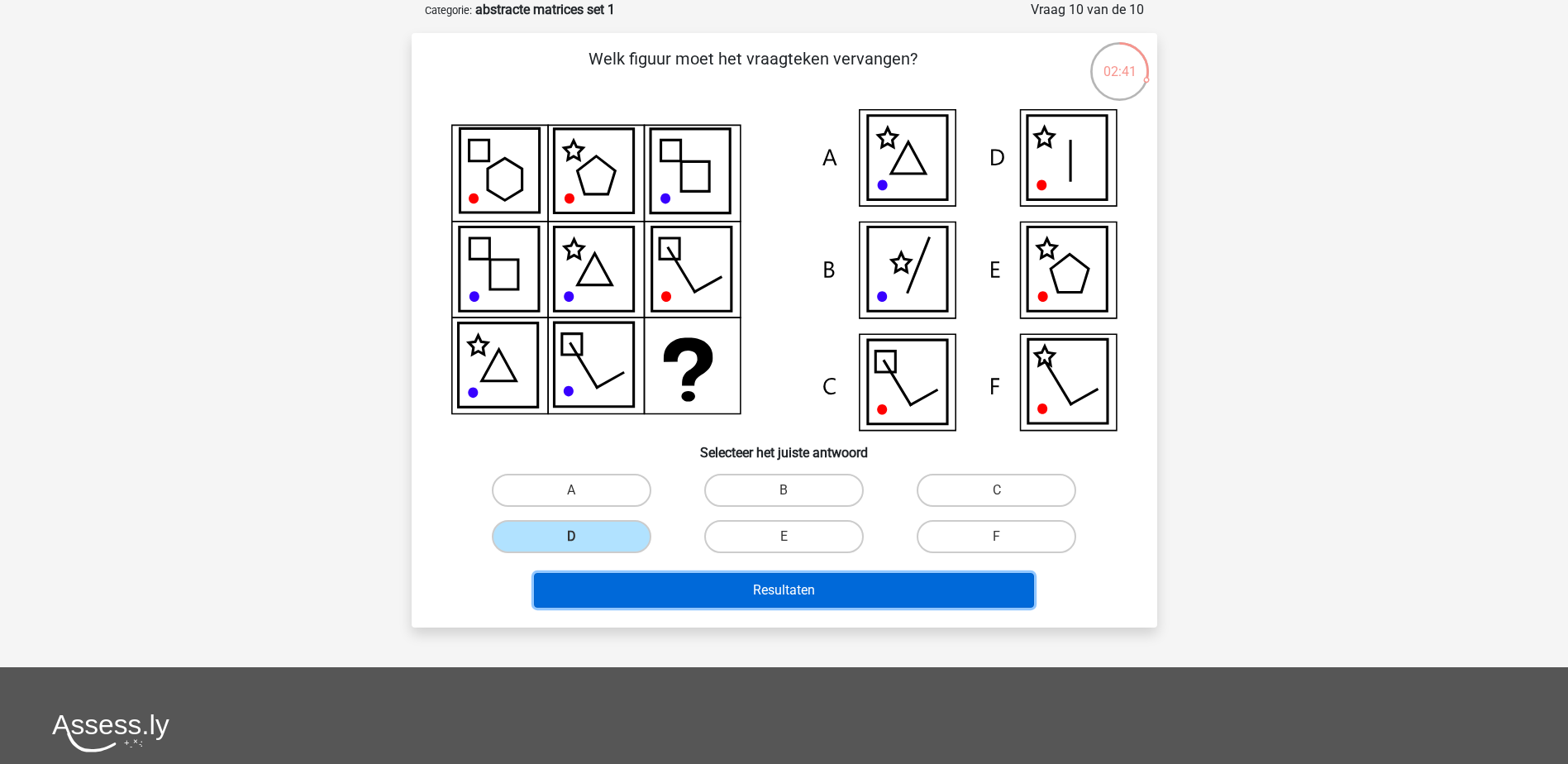
click at [719, 595] on button "Resultaten" at bounding box center [784, 590] width 500 height 35
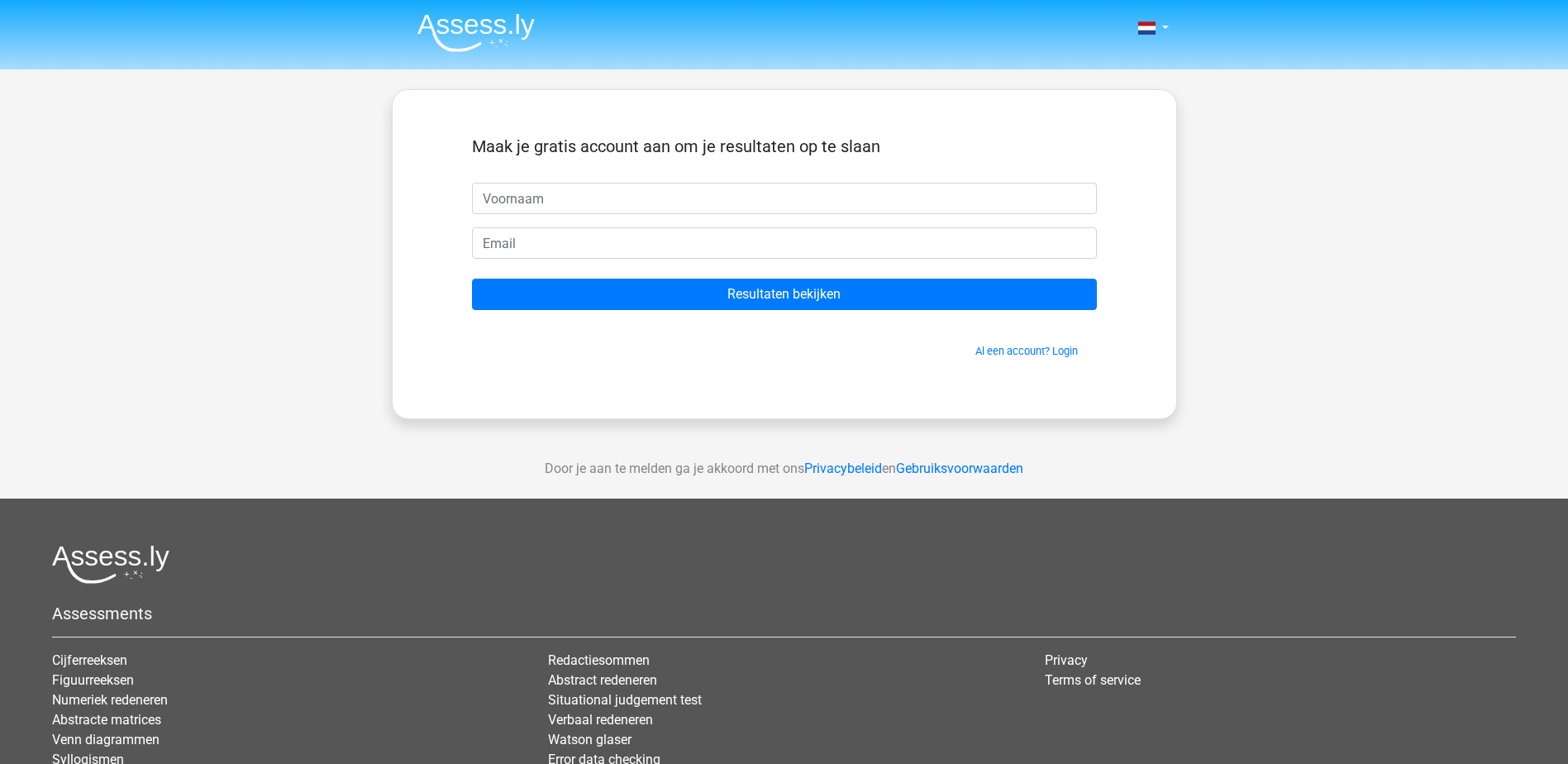
click at [707, 202] on input "text" at bounding box center [785, 199] width 625 height 32
type input "[PERSON_NAME]"
type input "[PERSON_NAME][EMAIL_ADDRESS][DOMAIN_NAME]"
click at [472, 278] on input "Resultaten bekijken" at bounding box center [785, 294] width 625 height 32
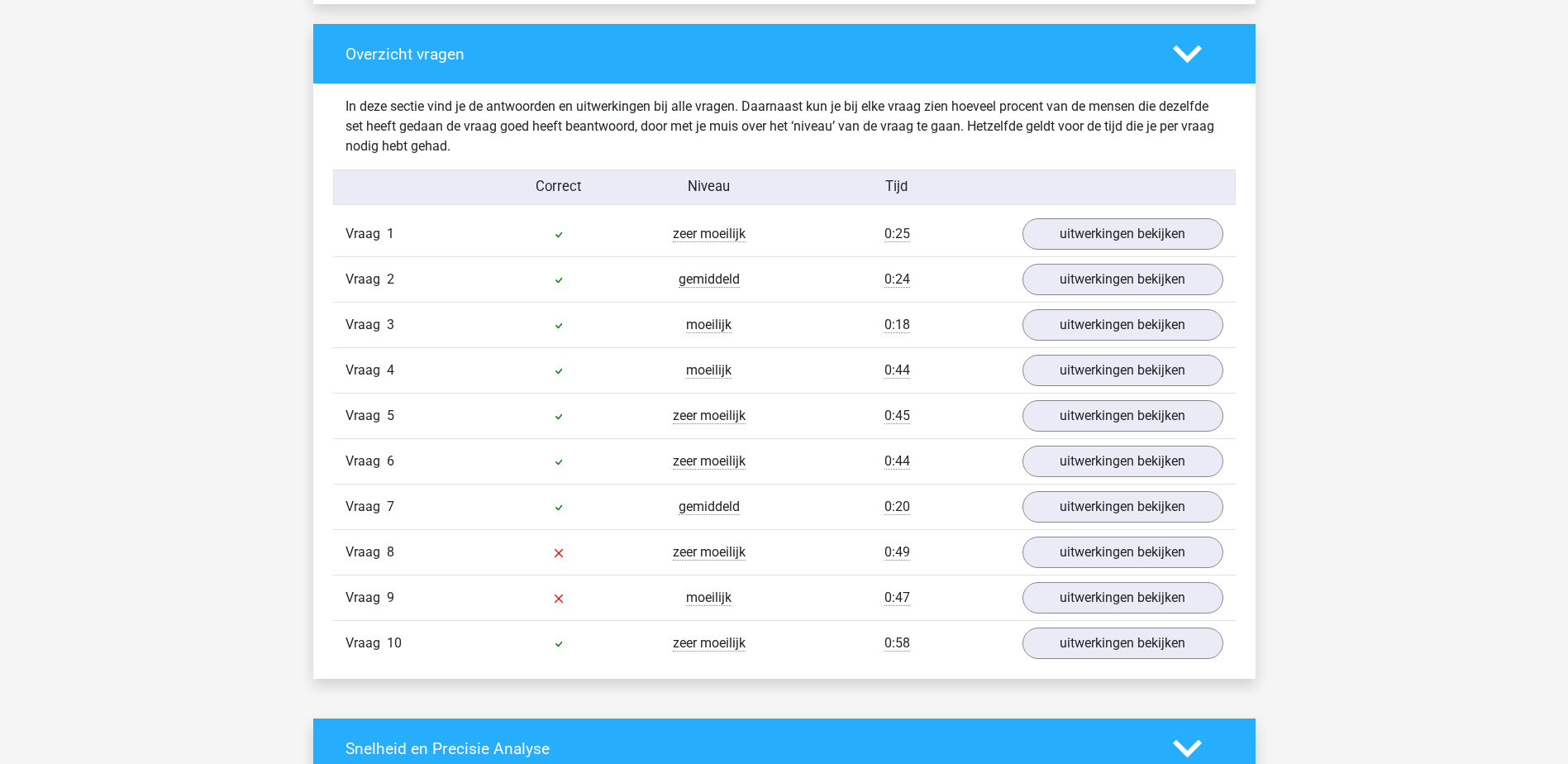
scroll to position [1240, 0]
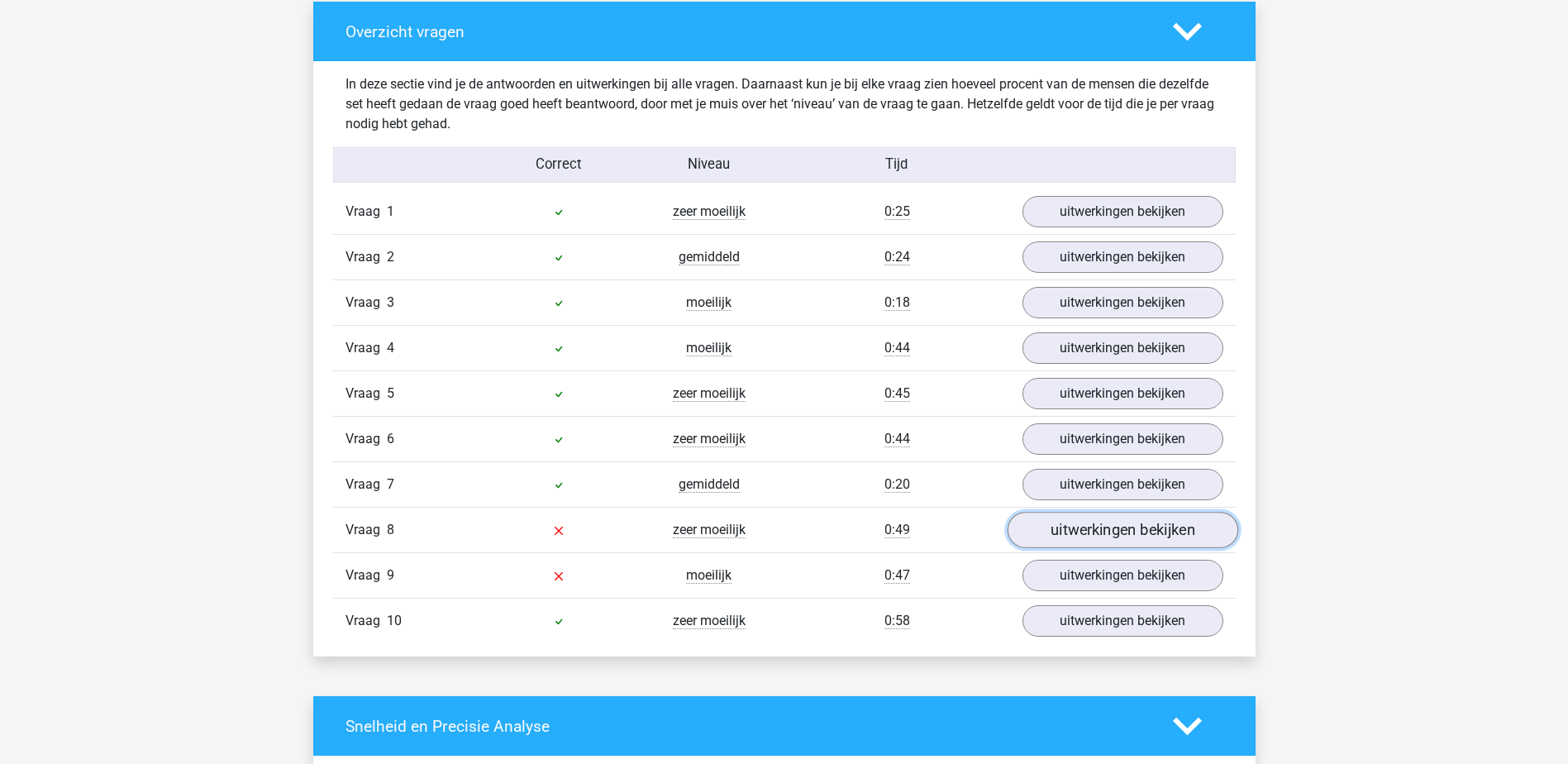
click at [1153, 534] on link "uitwerkingen bekijken" at bounding box center [1123, 531] width 231 height 37
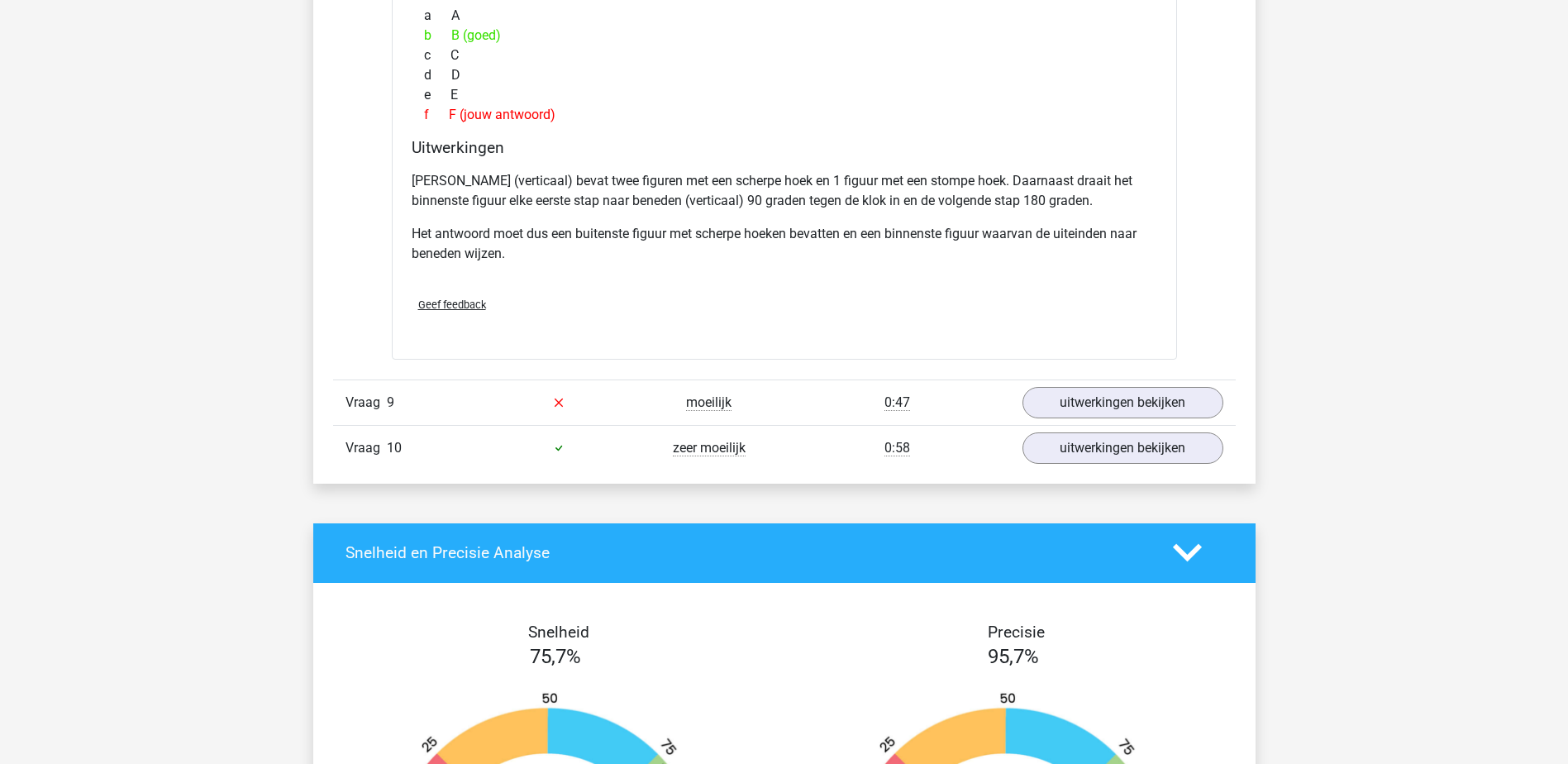
scroll to position [2315, 0]
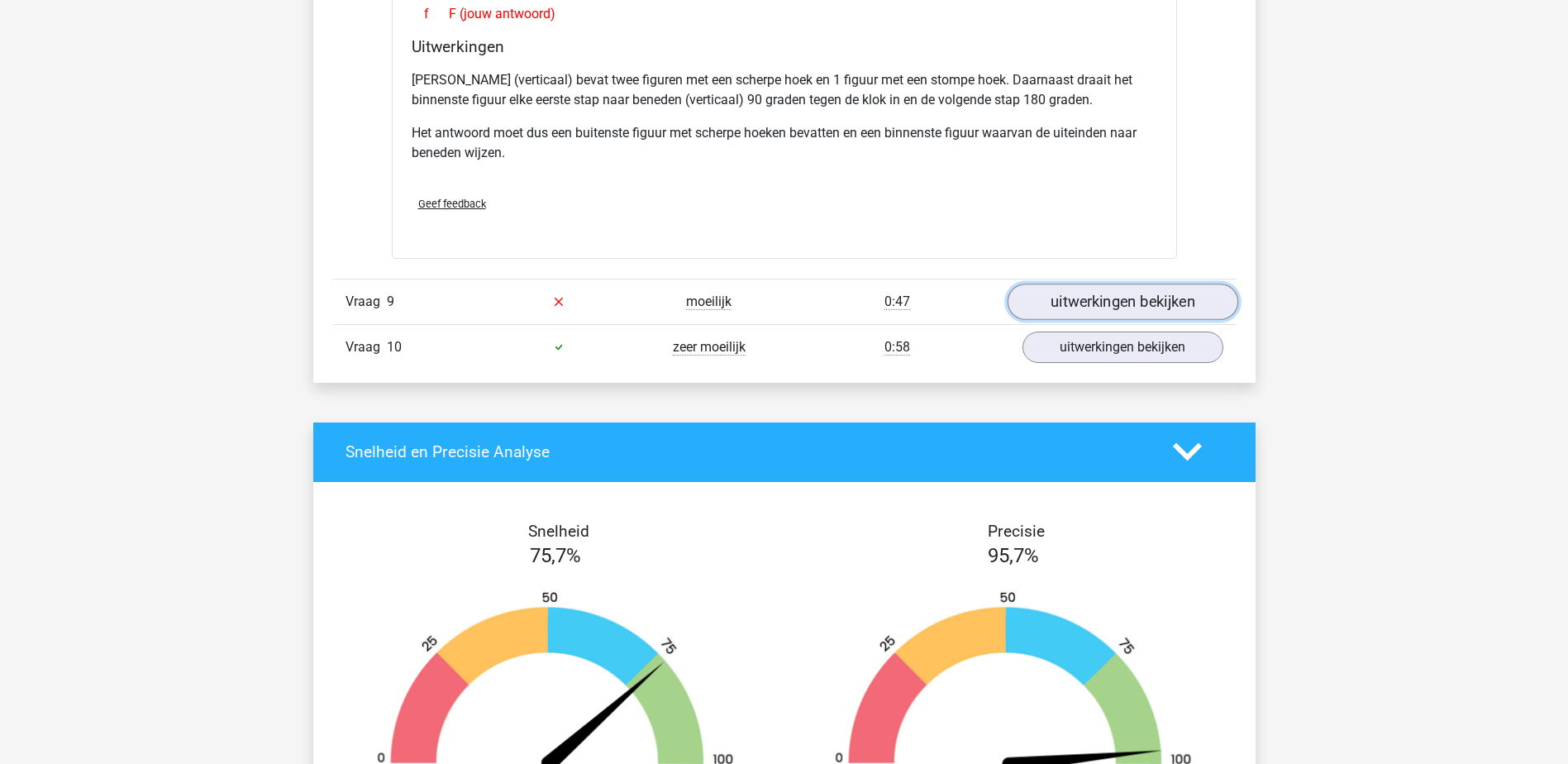
click at [1103, 304] on link "uitwerkingen bekijken" at bounding box center [1123, 302] width 231 height 37
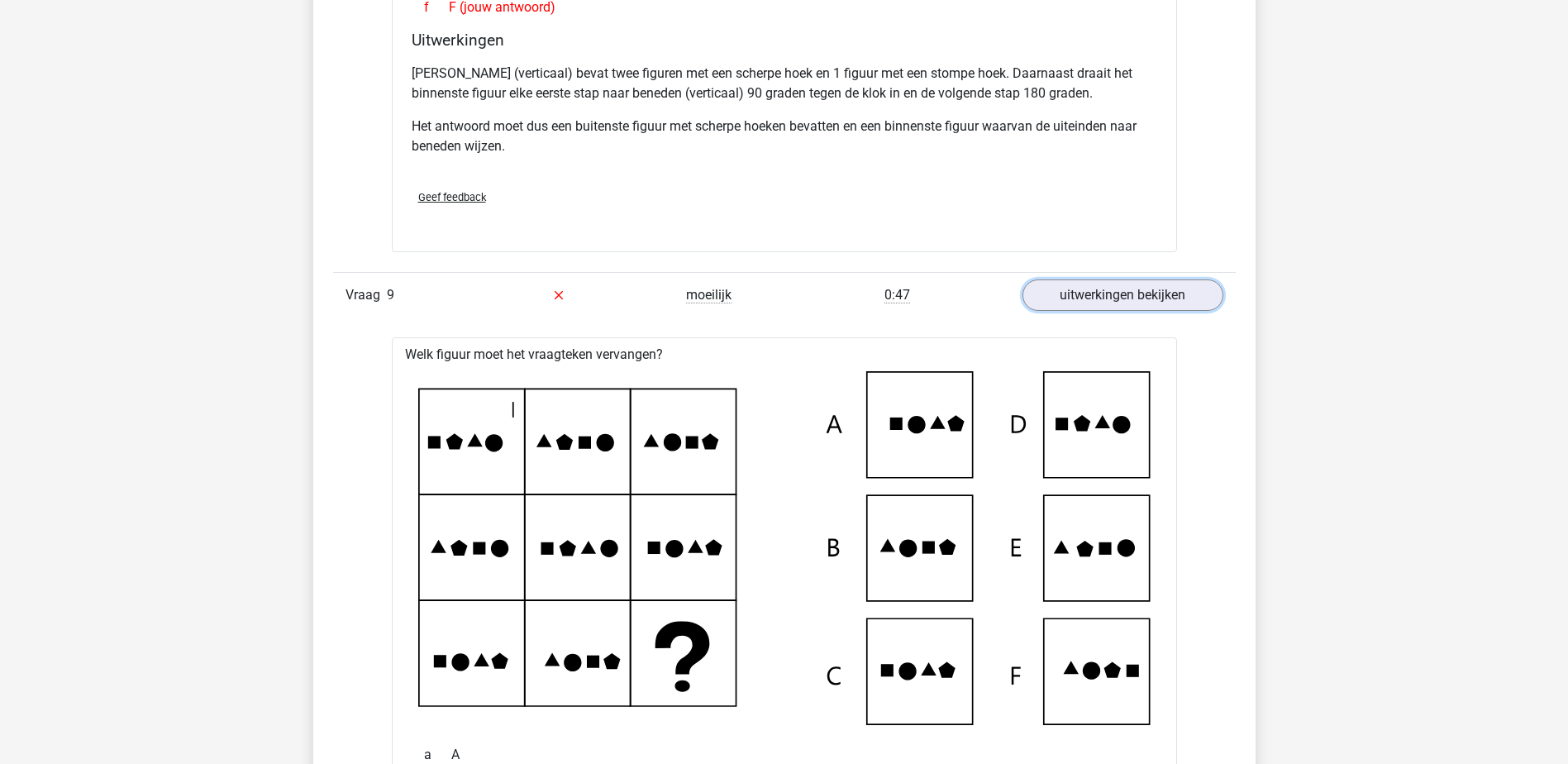
scroll to position [2233, 0]
